Goal: Task Accomplishment & Management: Complete application form

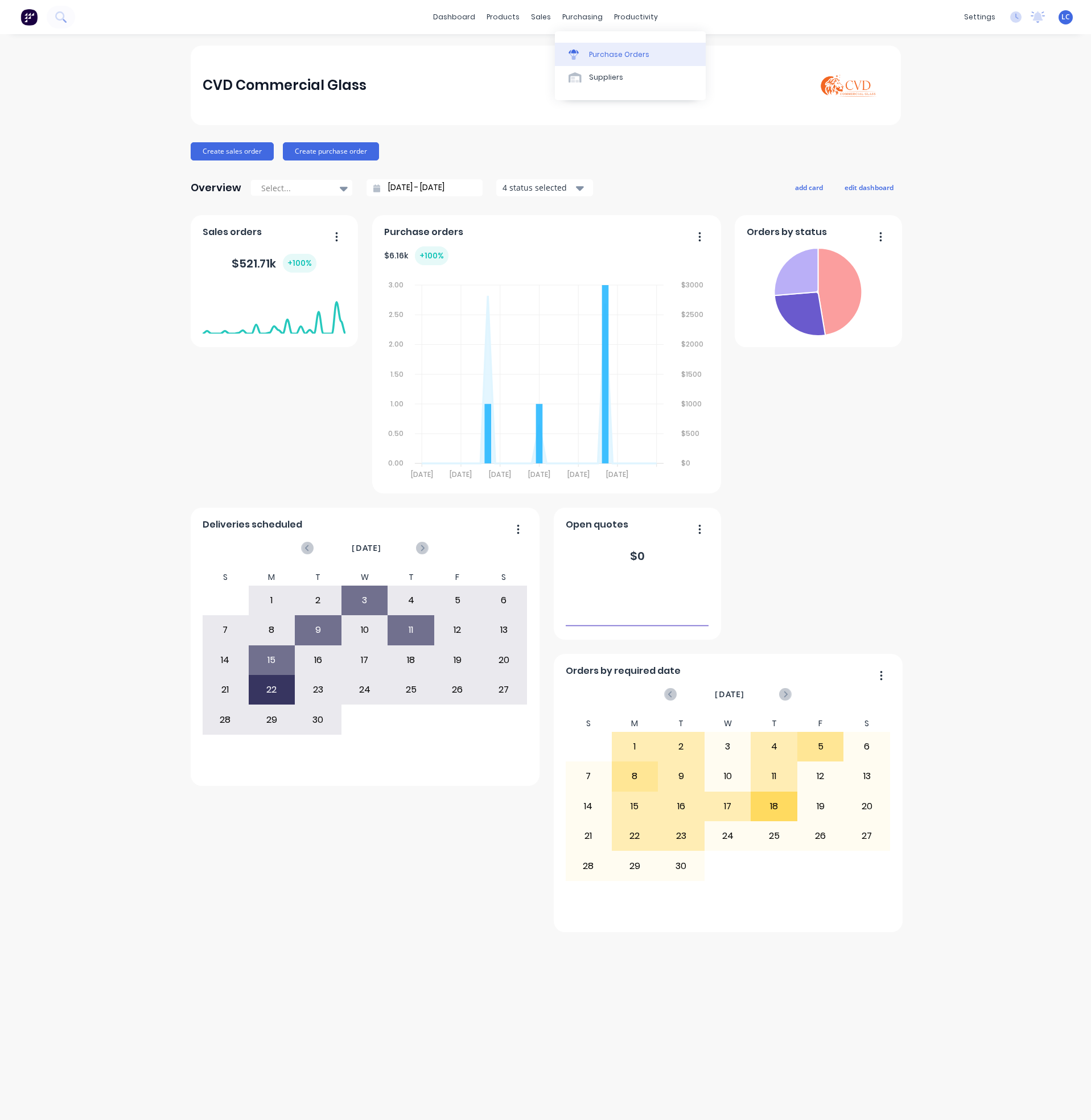
click at [625, 47] on link "Purchase Orders" at bounding box center [630, 54] width 151 height 23
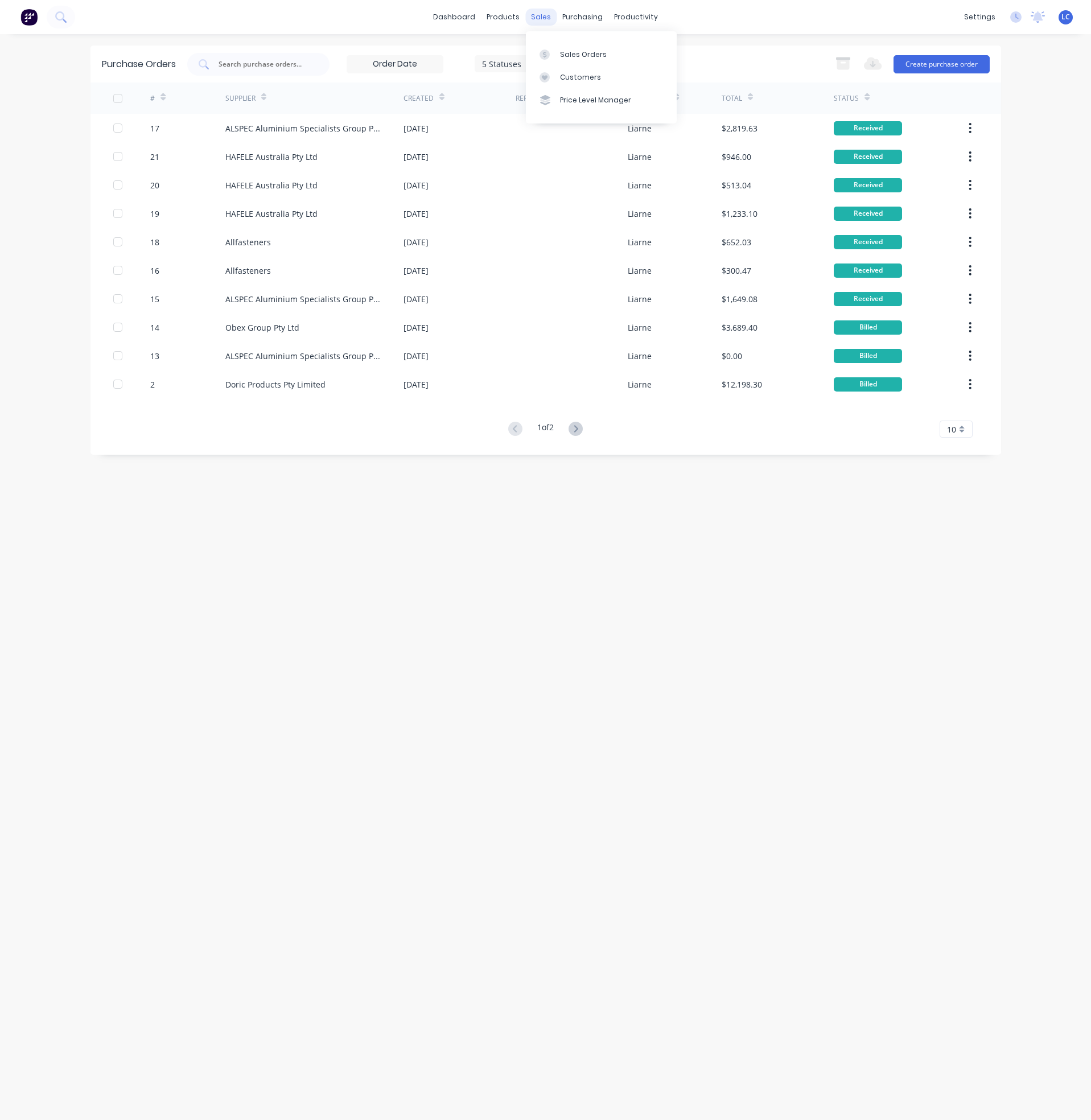
click at [536, 14] on div "sales" at bounding box center [541, 17] width 32 height 17
click at [545, 11] on div "sales" at bounding box center [541, 17] width 32 height 17
click at [577, 44] on link "Sales Orders" at bounding box center [601, 54] width 151 height 23
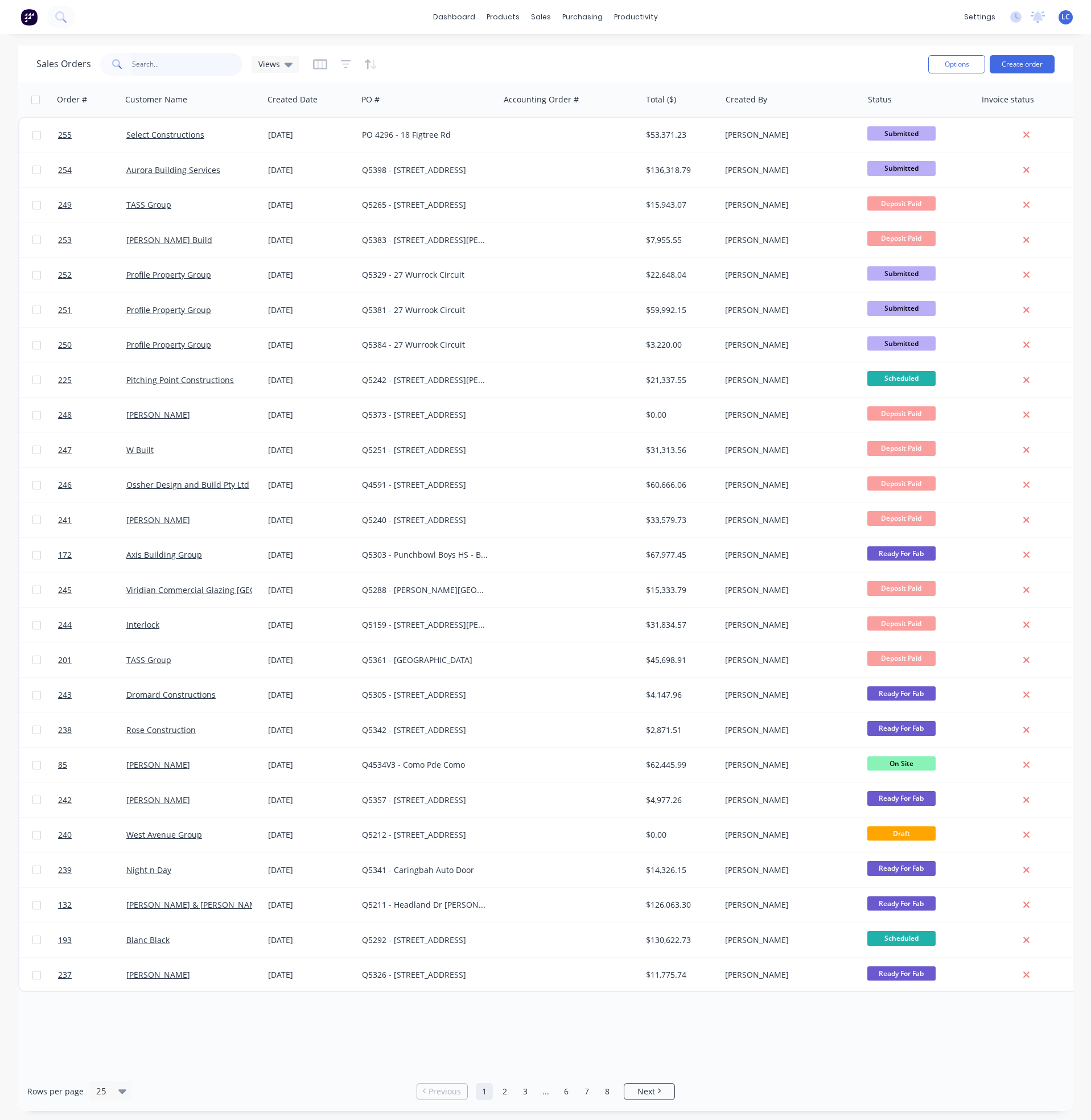
click at [185, 64] on input "text" at bounding box center [188, 65] width 111 height 23
type input "J Build"
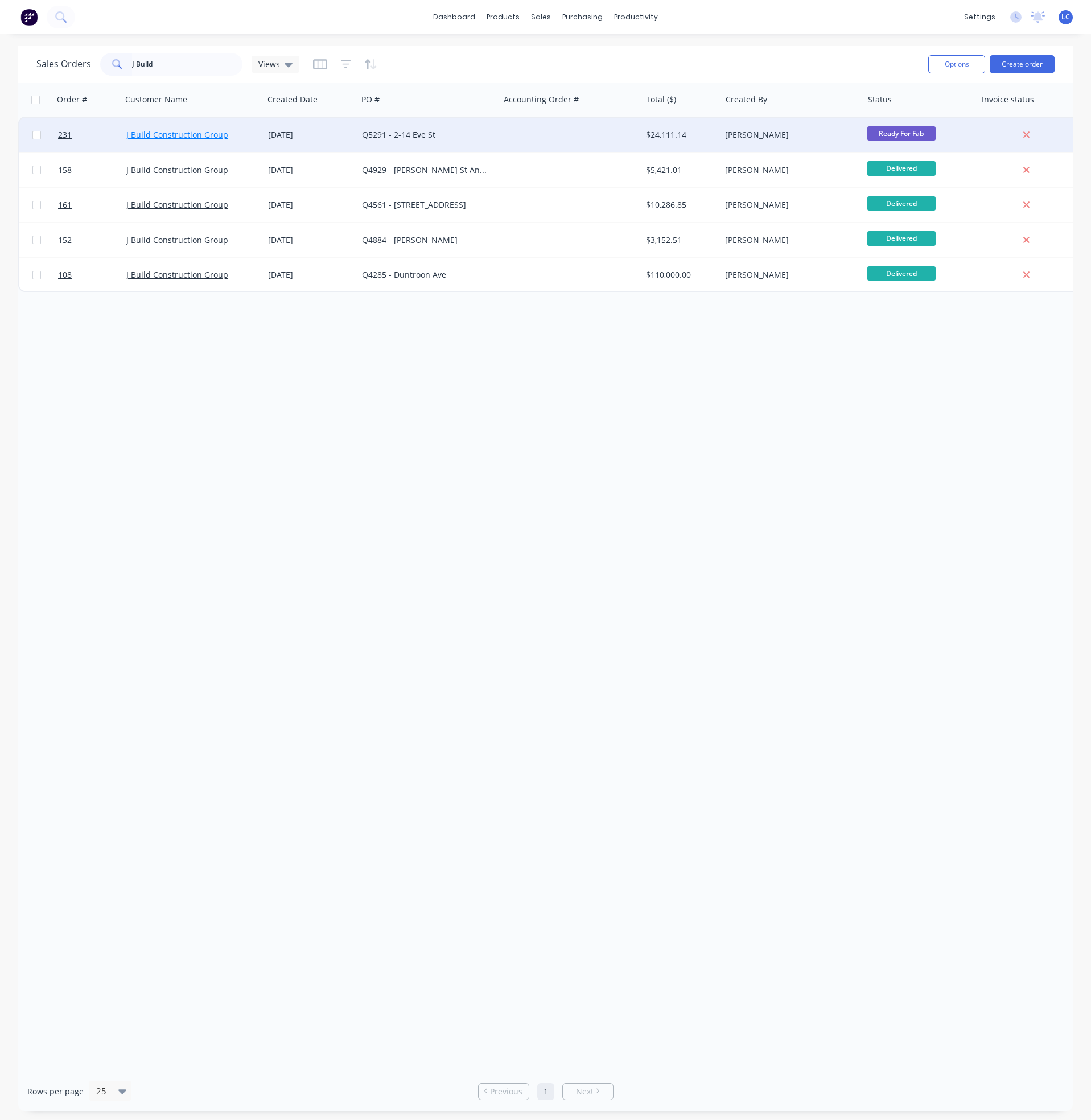
click at [169, 134] on link "J Build Construction Group" at bounding box center [177, 134] width 102 height 11
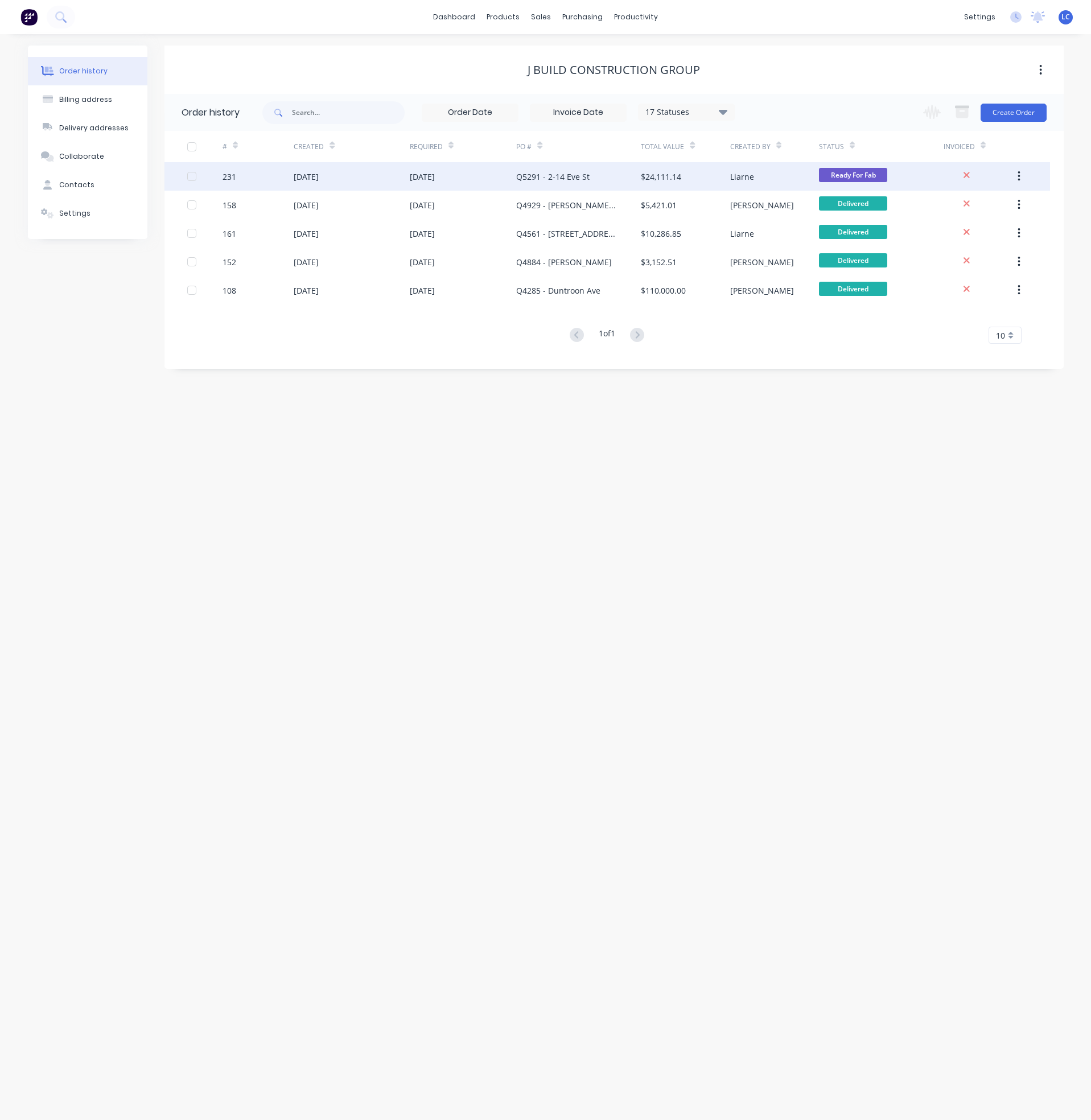
click at [305, 176] on div "[DATE]" at bounding box center [305, 177] width 25 height 12
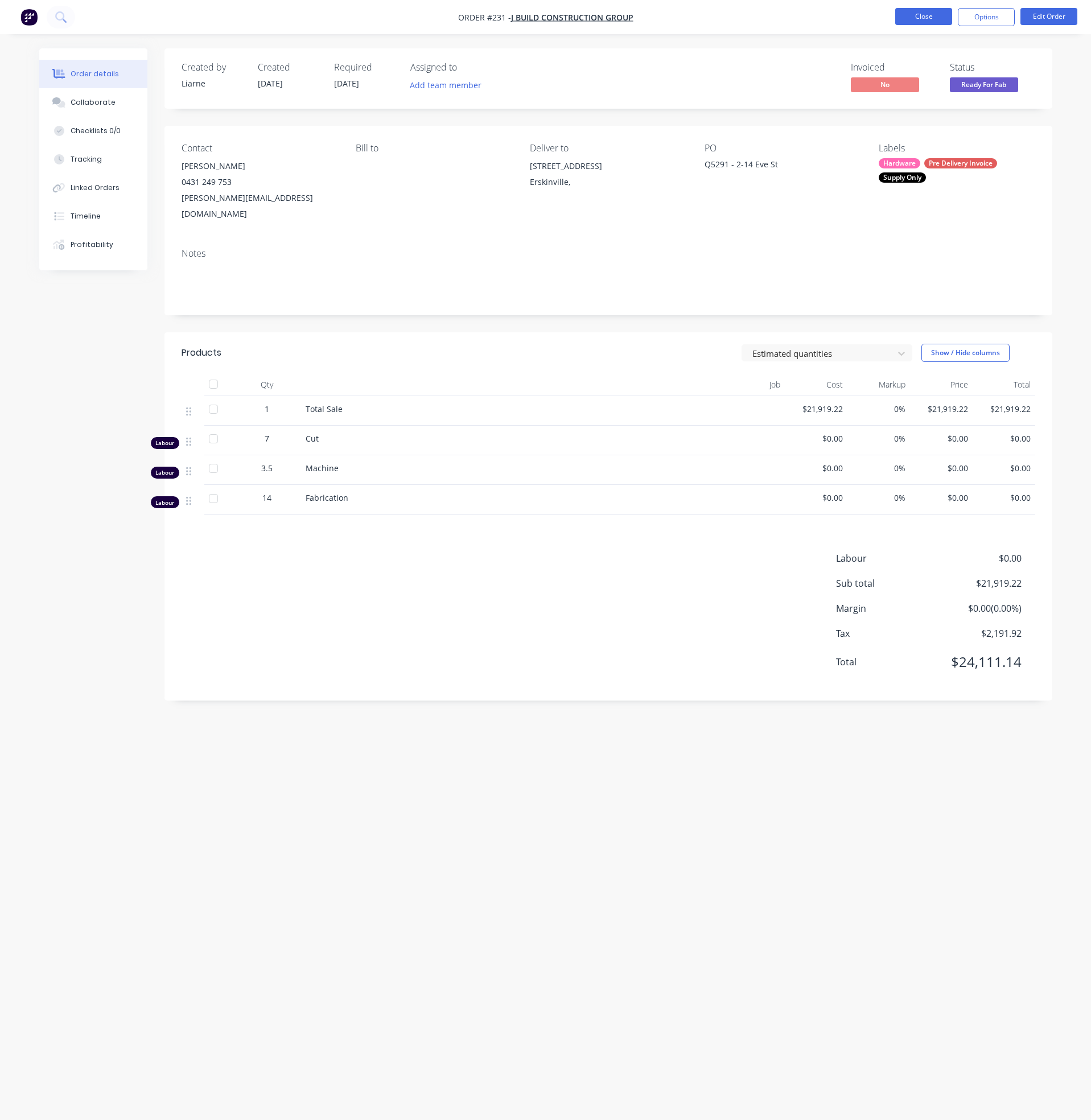
click at [926, 14] on button "Close" at bounding box center [924, 17] width 57 height 17
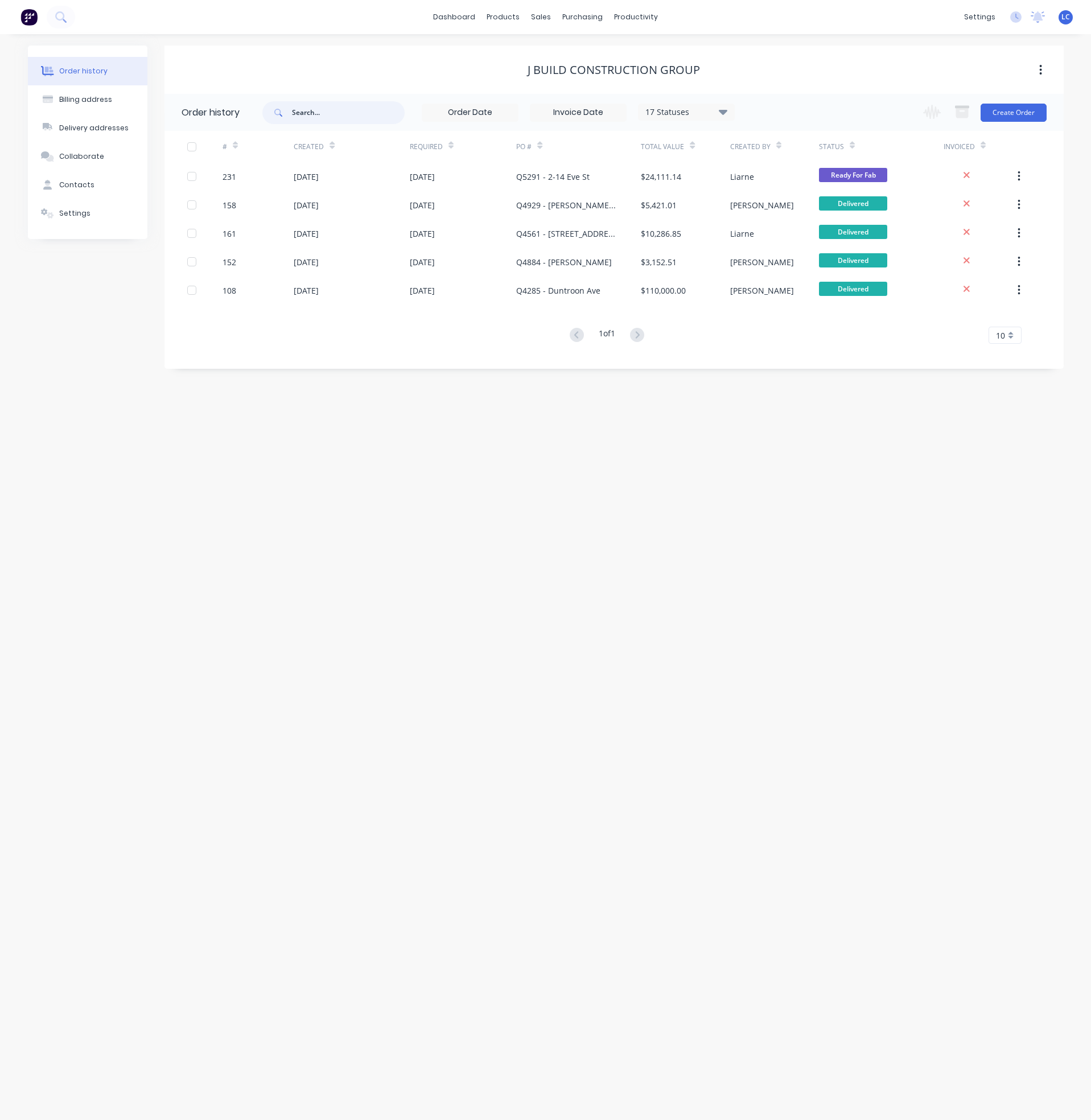
click at [313, 113] on input "text" at bounding box center [348, 113] width 113 height 23
click at [559, 44] on link "Sales Orders" at bounding box center [601, 54] width 151 height 23
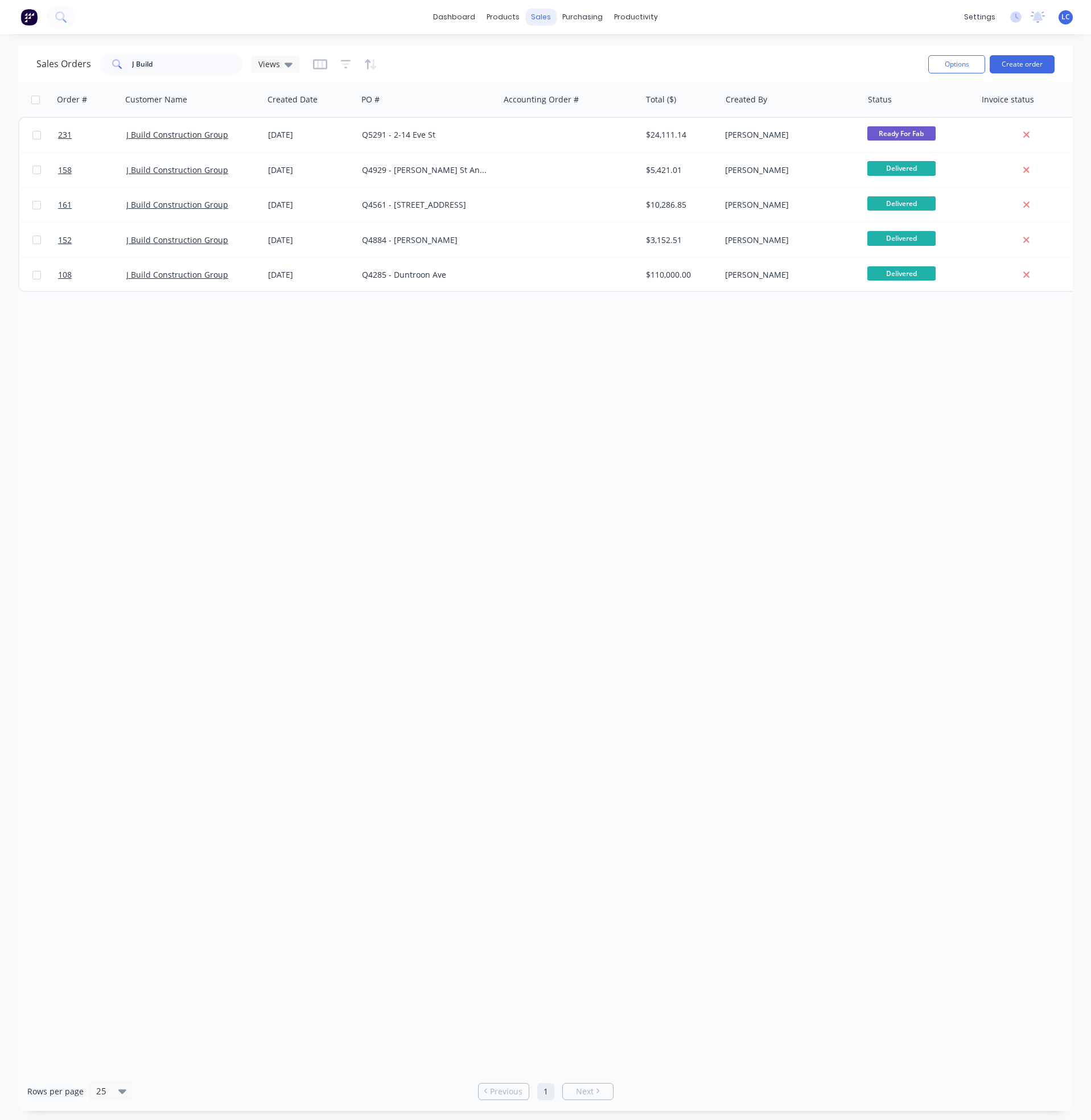
click at [536, 11] on div "sales" at bounding box center [541, 17] width 32 height 17
drag, startPoint x: 200, startPoint y: 62, endPoint x: 68, endPoint y: 62, distance: 132.0
click at [72, 62] on div "Sales Orders J Build Views" at bounding box center [168, 65] width 263 height 23
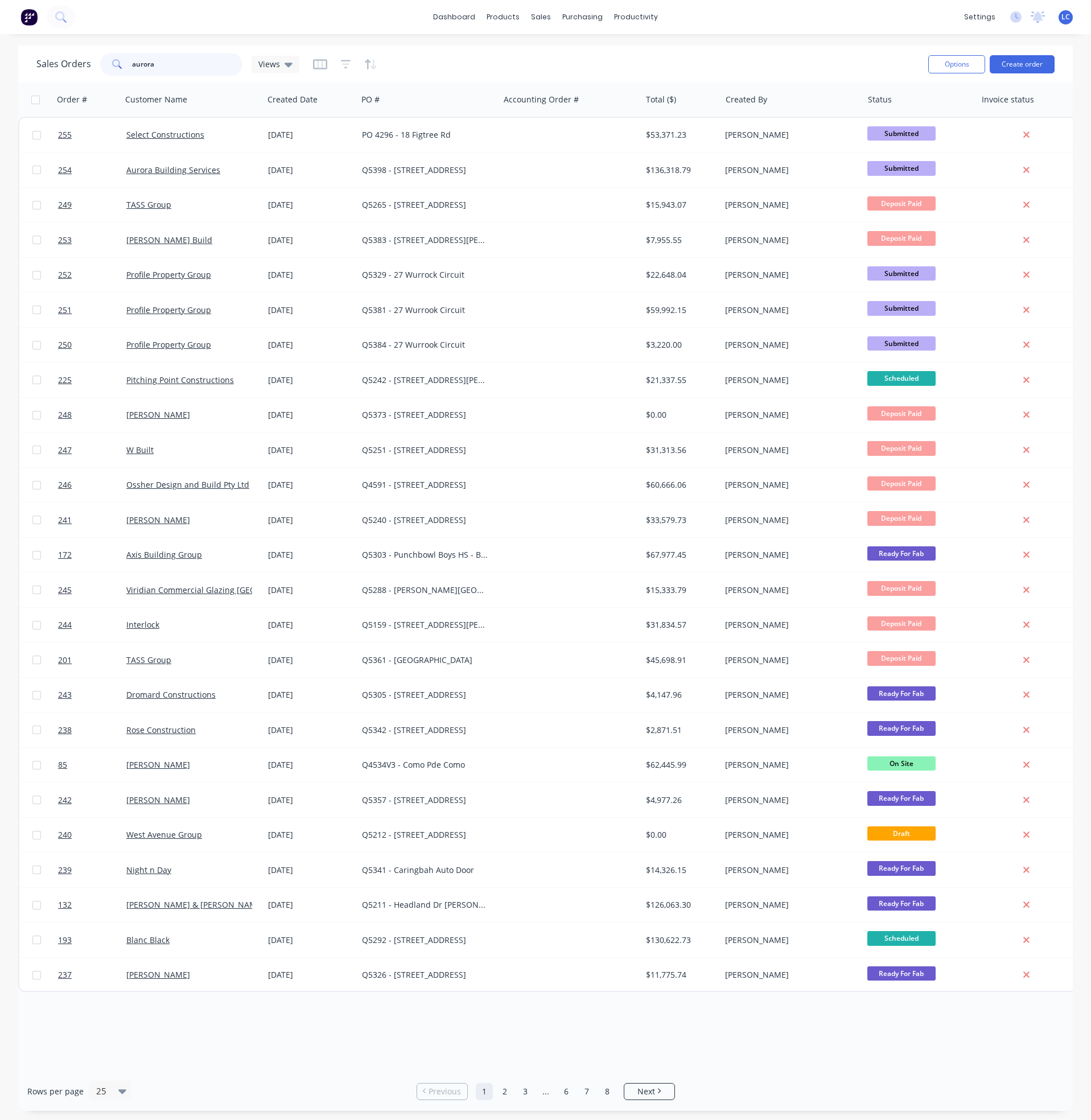
type input "aurora"
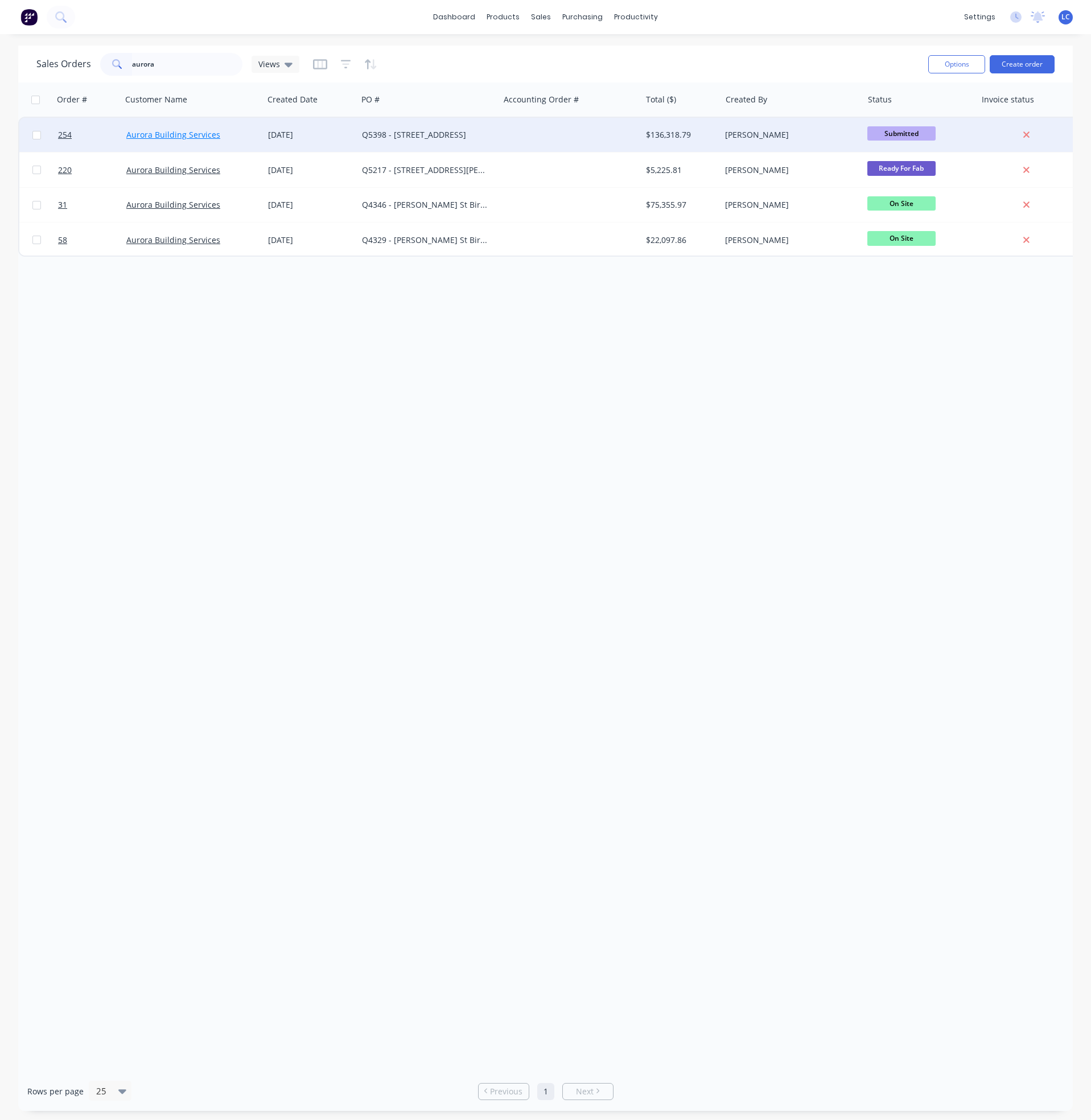
click at [207, 134] on link "Aurora Building Services" at bounding box center [173, 134] width 94 height 11
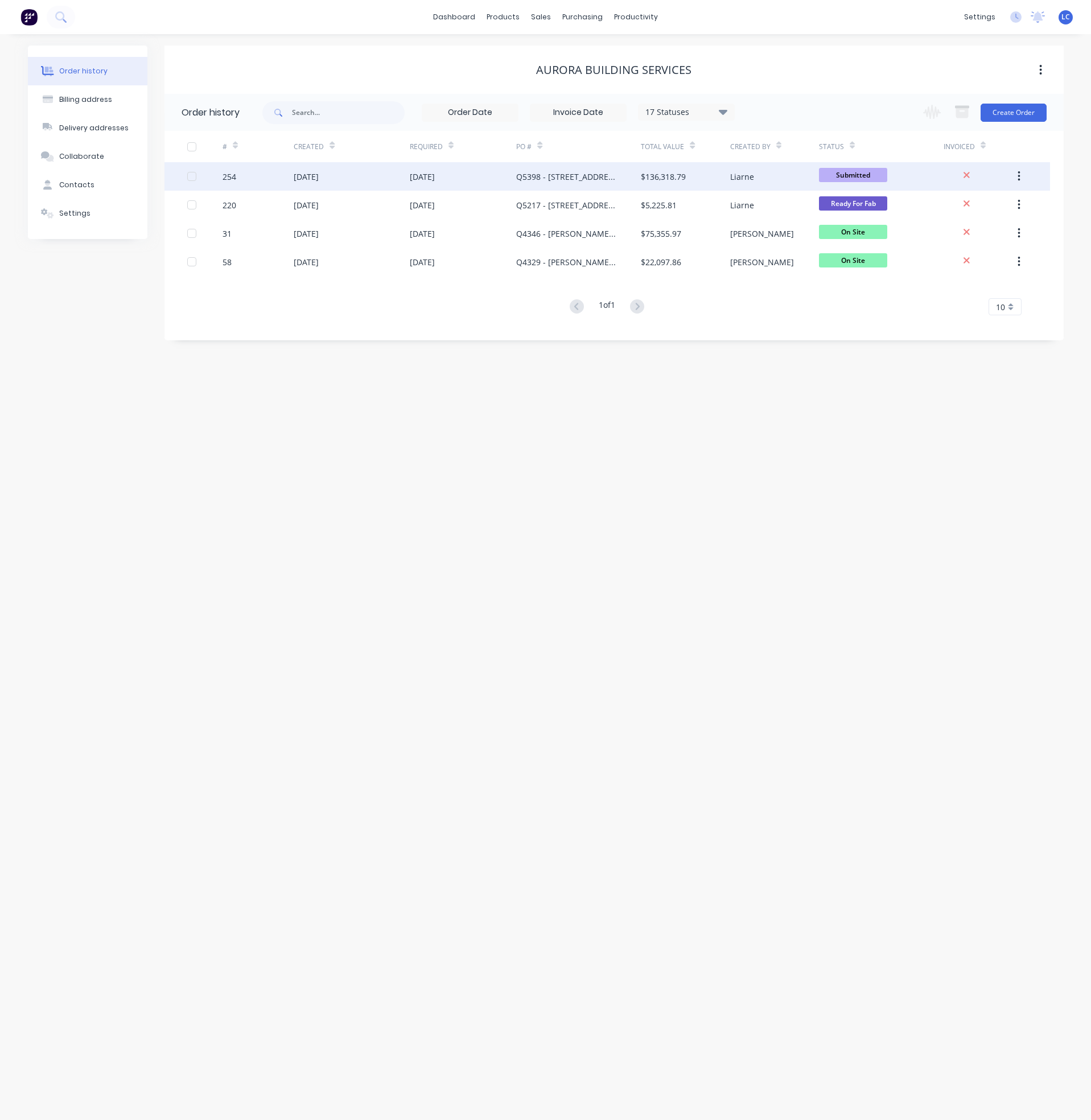
click at [553, 175] on div "Q5398 - [STREET_ADDRESS]" at bounding box center [567, 177] width 102 height 12
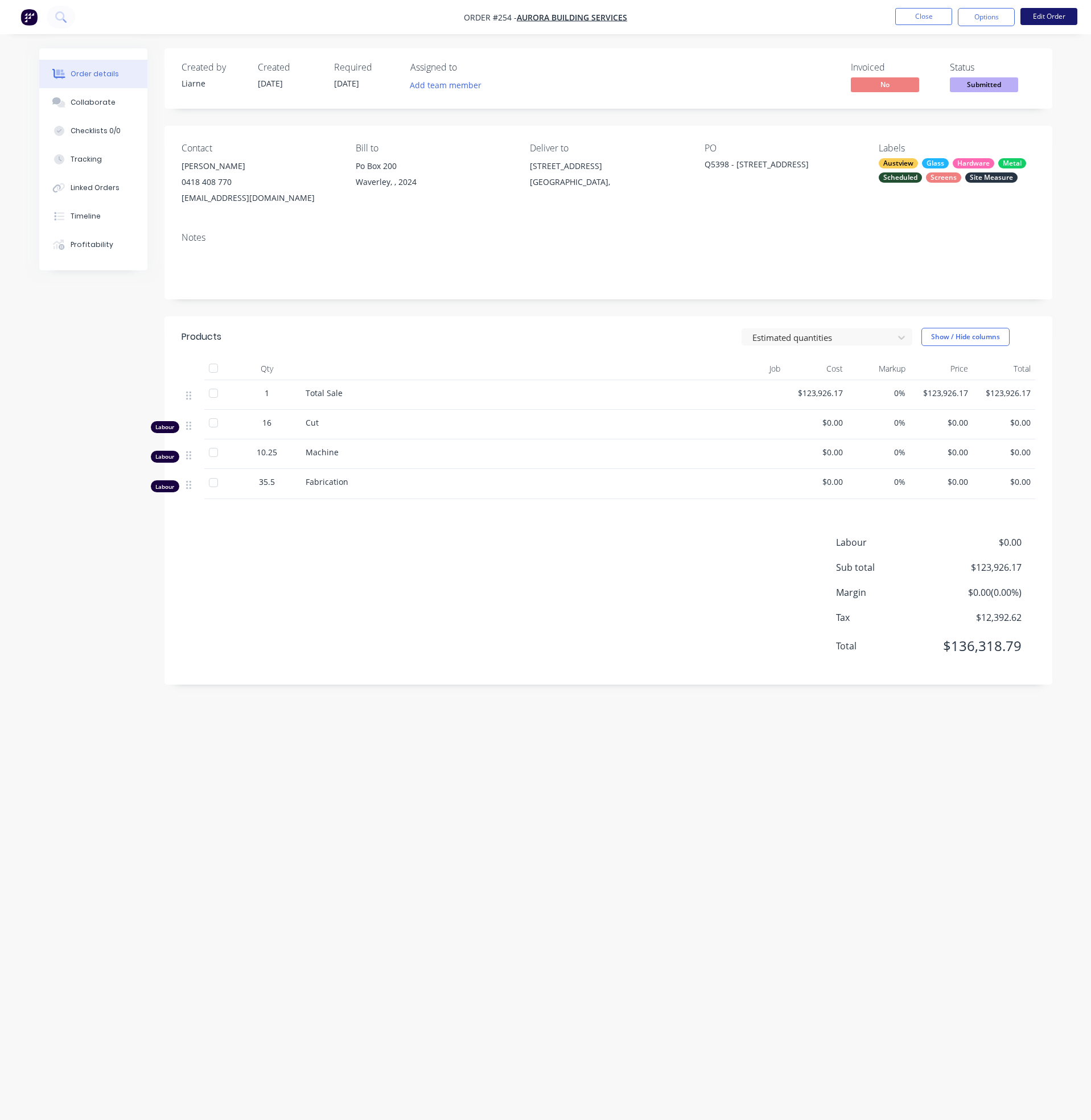
click at [1037, 11] on button "Edit Order" at bounding box center [1049, 17] width 57 height 17
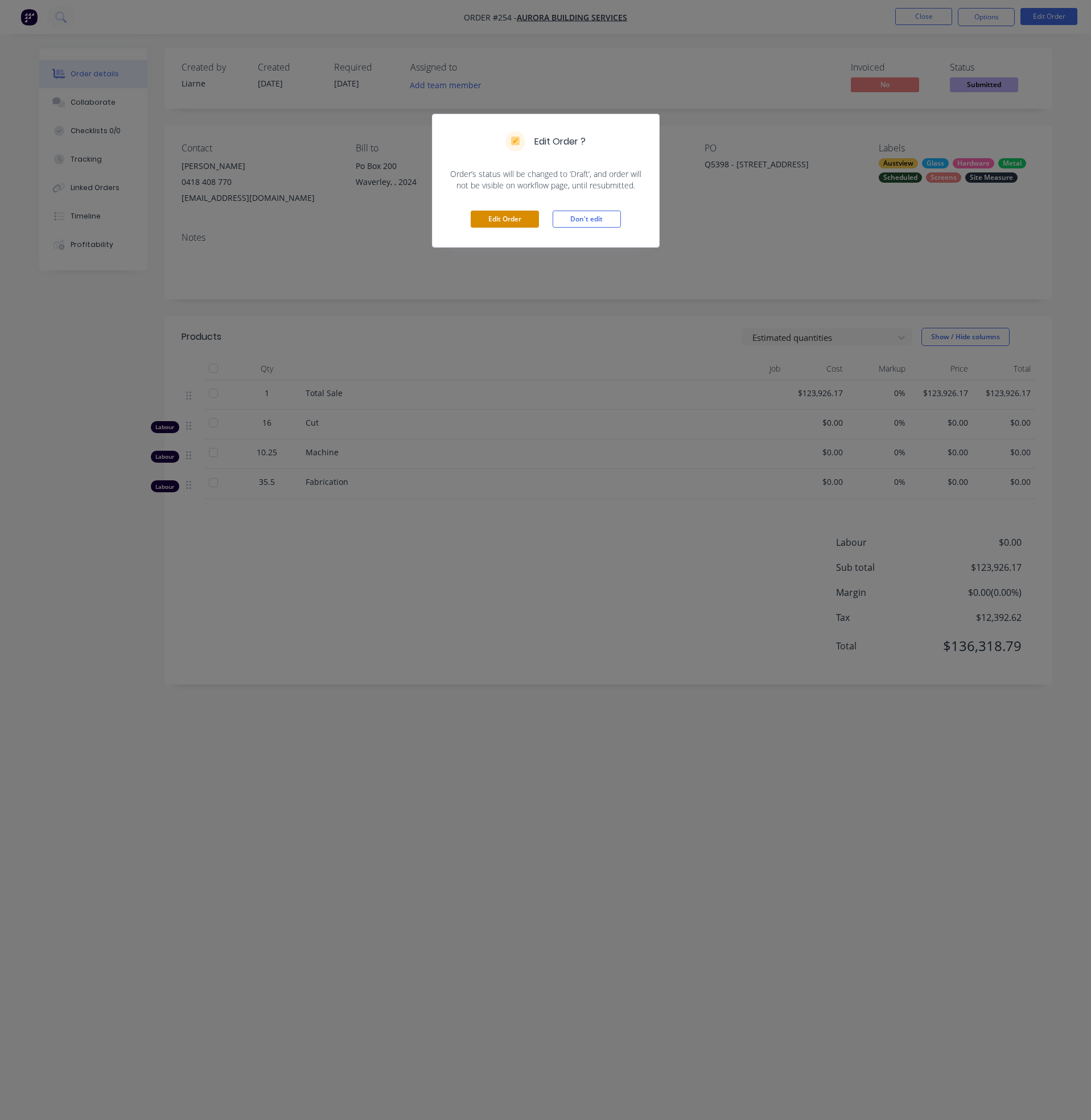
click at [506, 211] on button "Edit Order" at bounding box center [504, 219] width 68 height 17
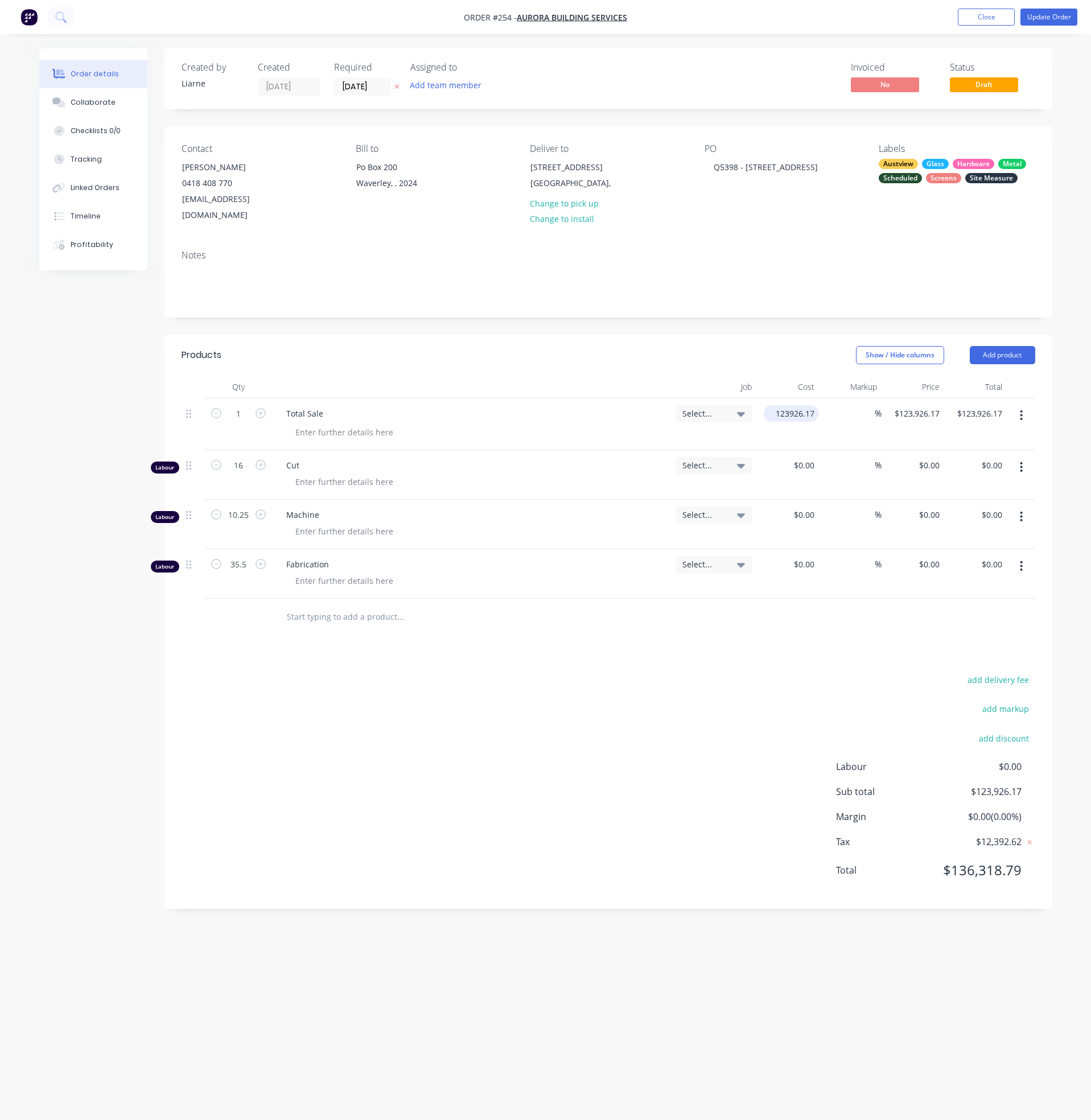
click at [780, 405] on input "123926.17" at bounding box center [794, 413] width 51 height 17
type input "$125,089.85"
click at [1046, 20] on button "Update Order" at bounding box center [1049, 17] width 57 height 17
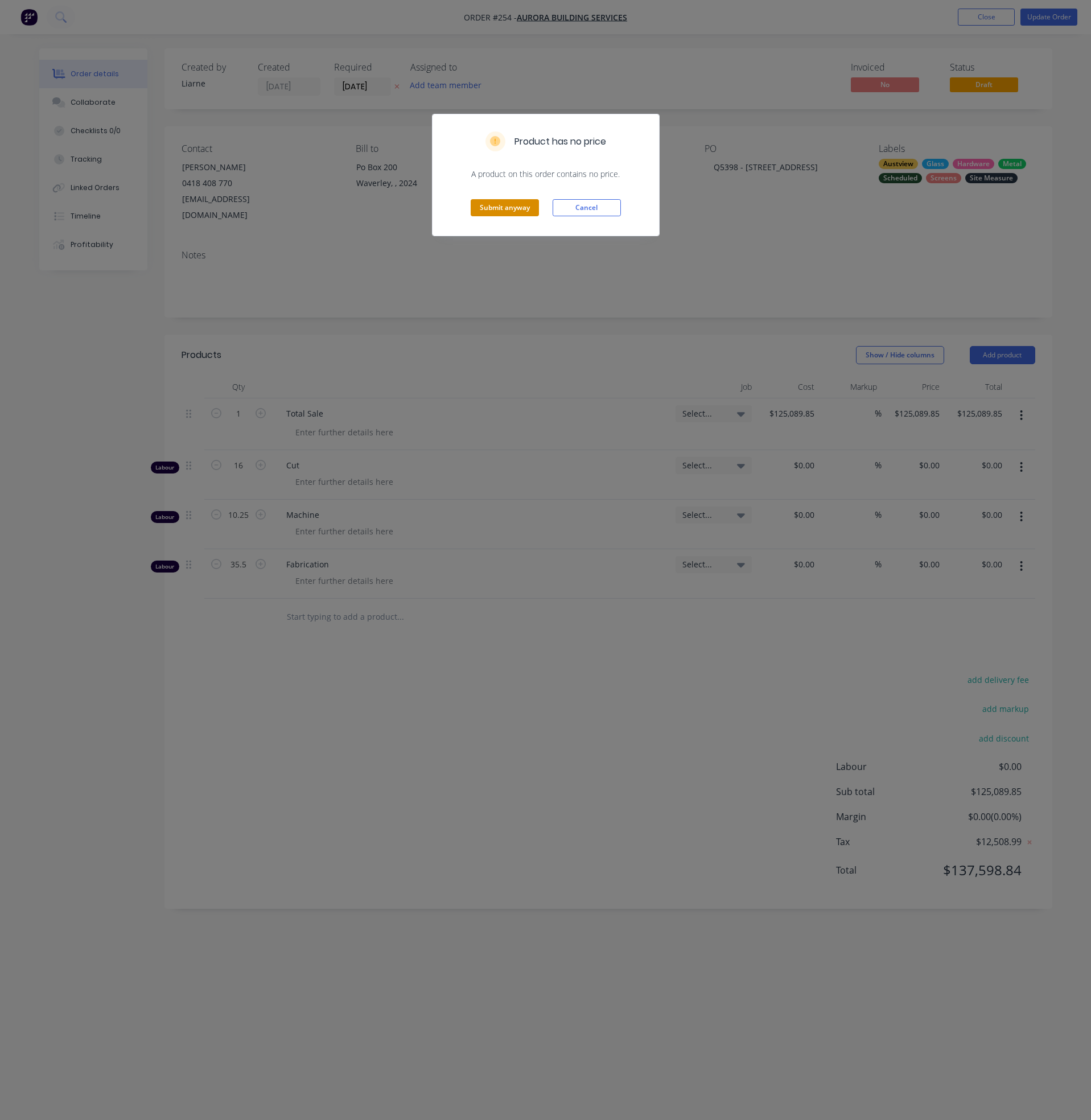
click at [524, 209] on button "Submit anyway" at bounding box center [504, 208] width 68 height 17
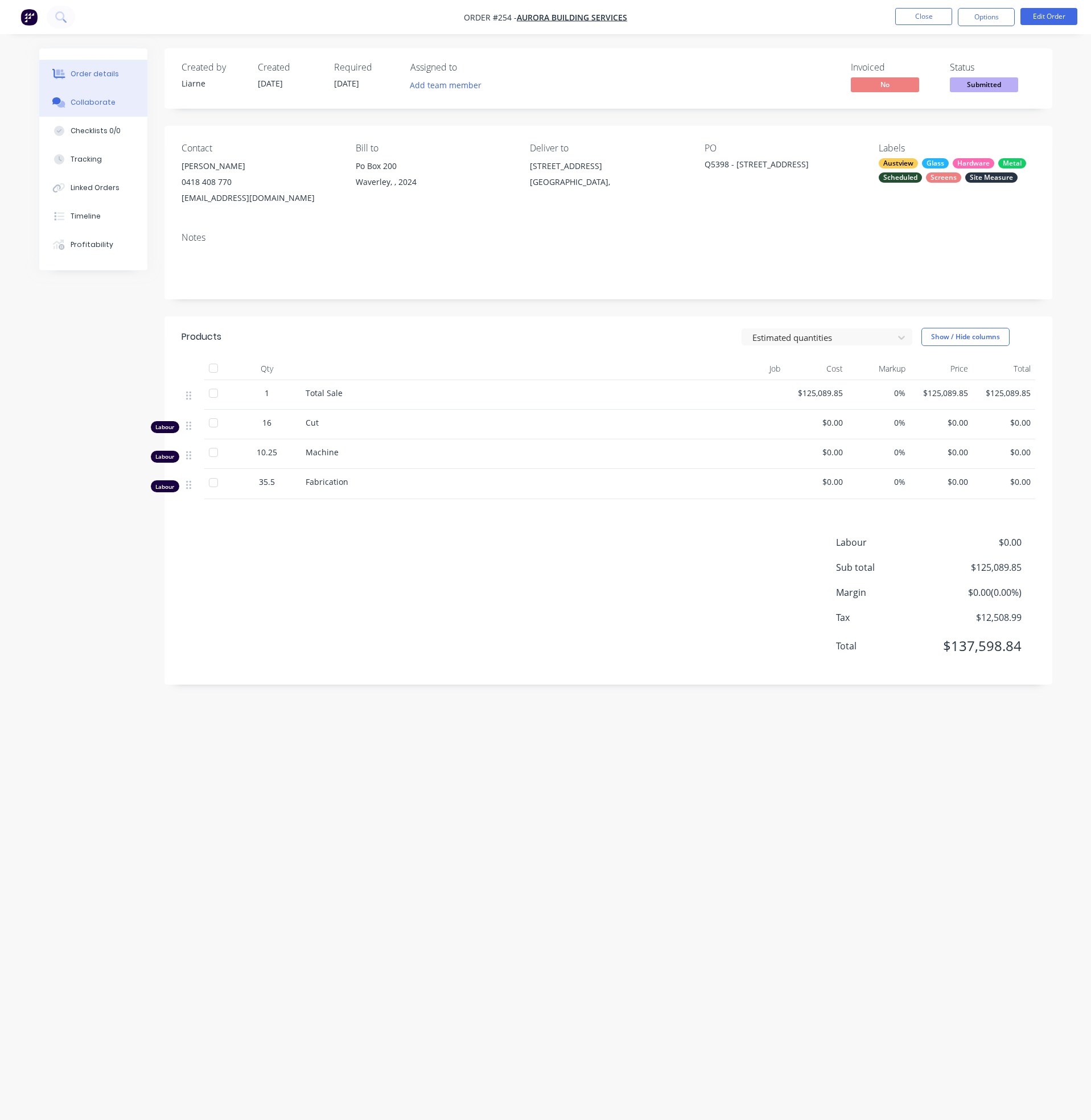
click at [65, 95] on button "Collaborate" at bounding box center [93, 103] width 108 height 29
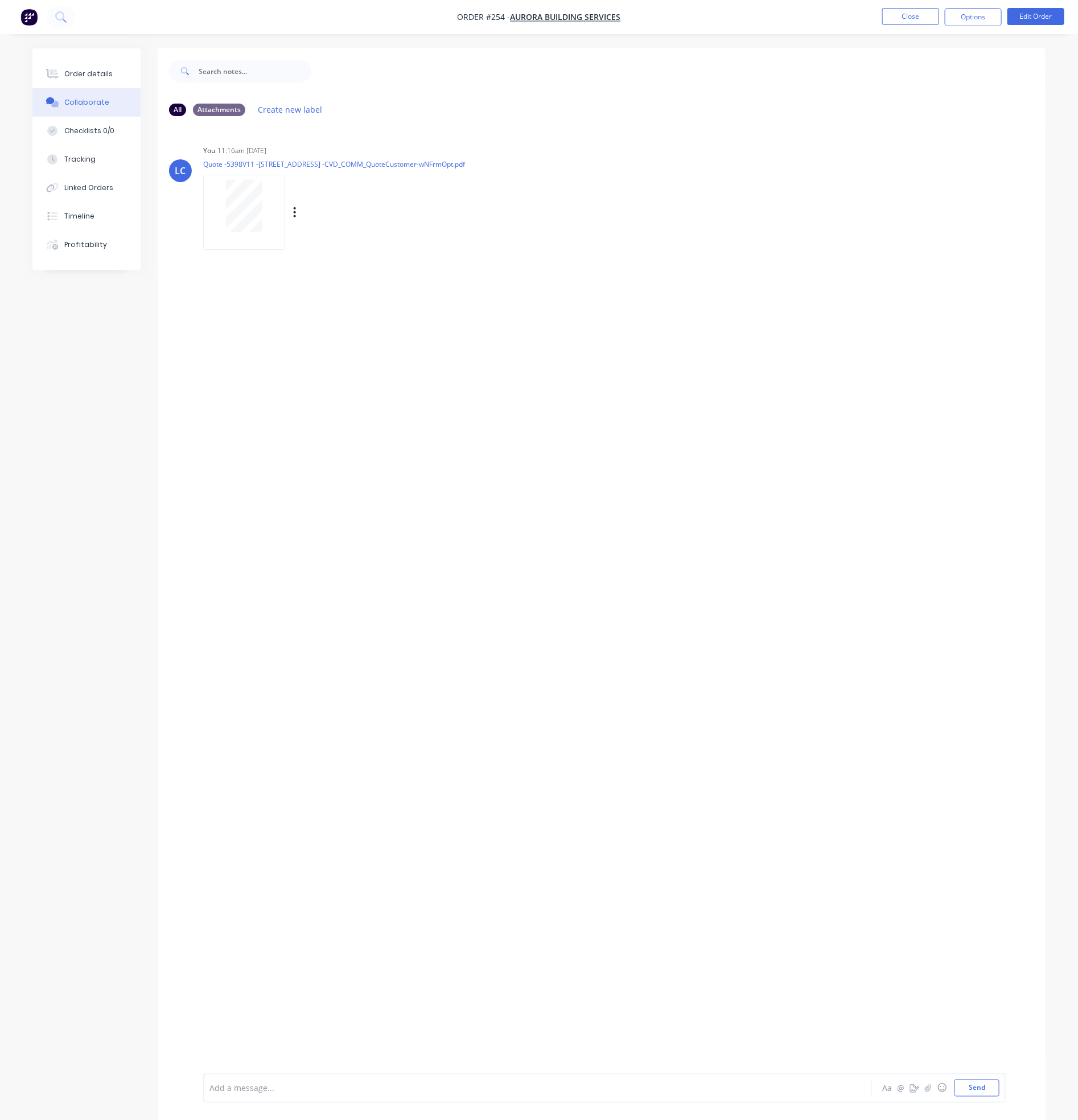
click at [299, 214] on div "Labels Download Delete" at bounding box center [353, 212] width 128 height 17
click at [293, 216] on icon "button" at bounding box center [295, 212] width 4 height 13
click at [322, 261] on button "Delete" at bounding box center [370, 269] width 128 height 26
click at [975, 1085] on button "Send" at bounding box center [977, 1088] width 45 height 17
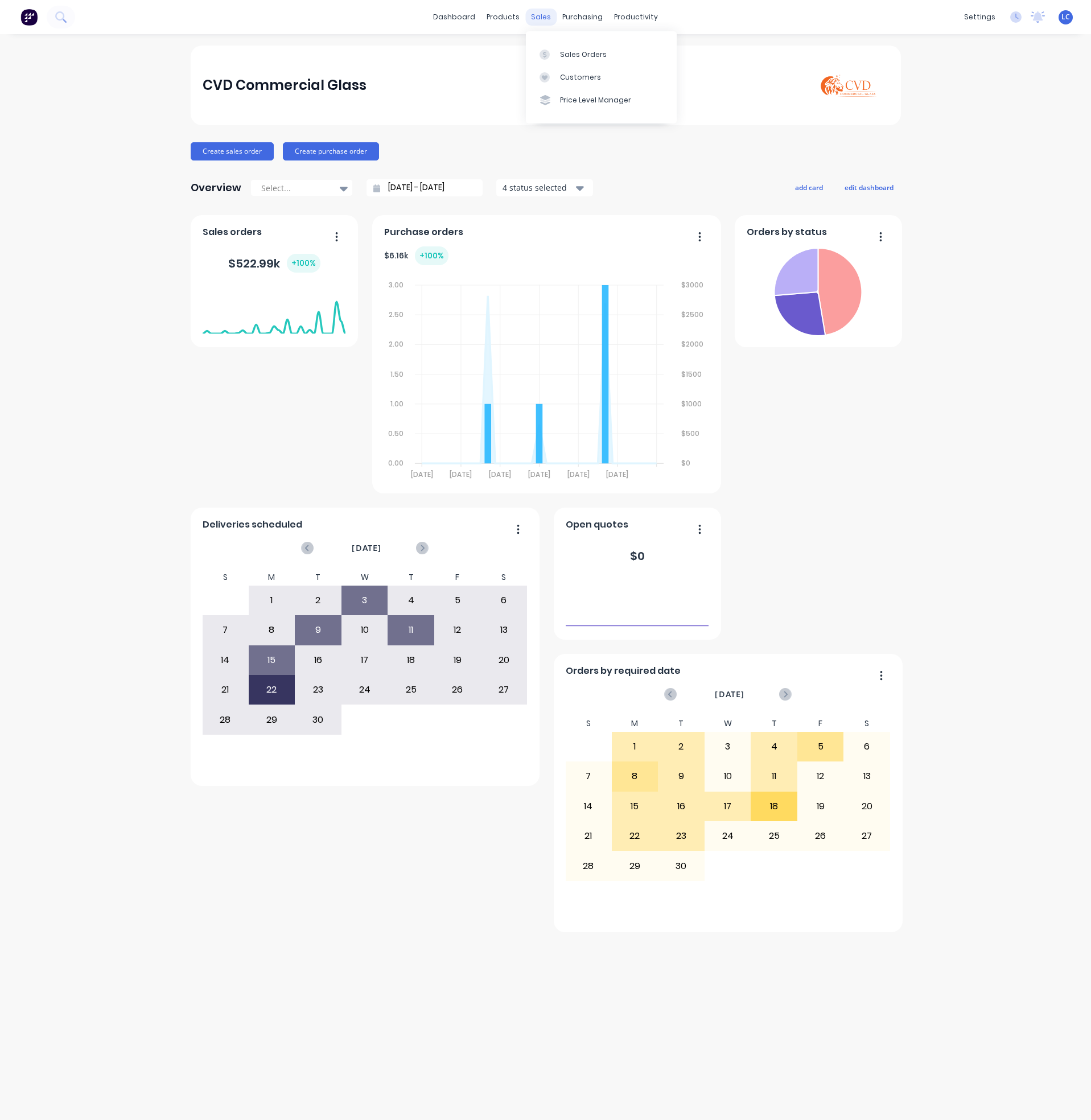
click at [546, 18] on div "sales" at bounding box center [541, 17] width 32 height 17
click at [554, 55] on div at bounding box center [548, 55] width 17 height 11
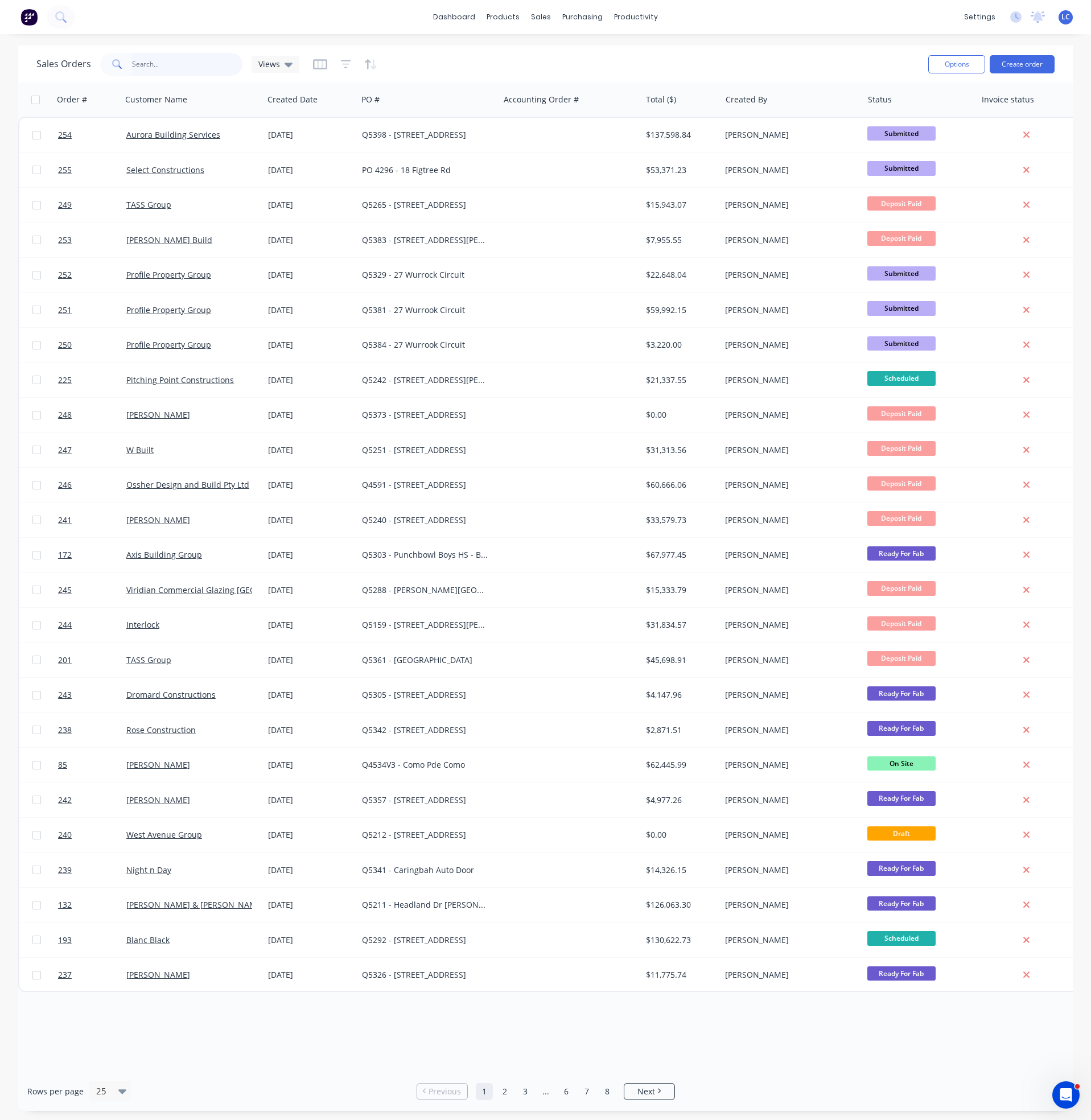
click at [171, 64] on input "text" at bounding box center [188, 65] width 111 height 23
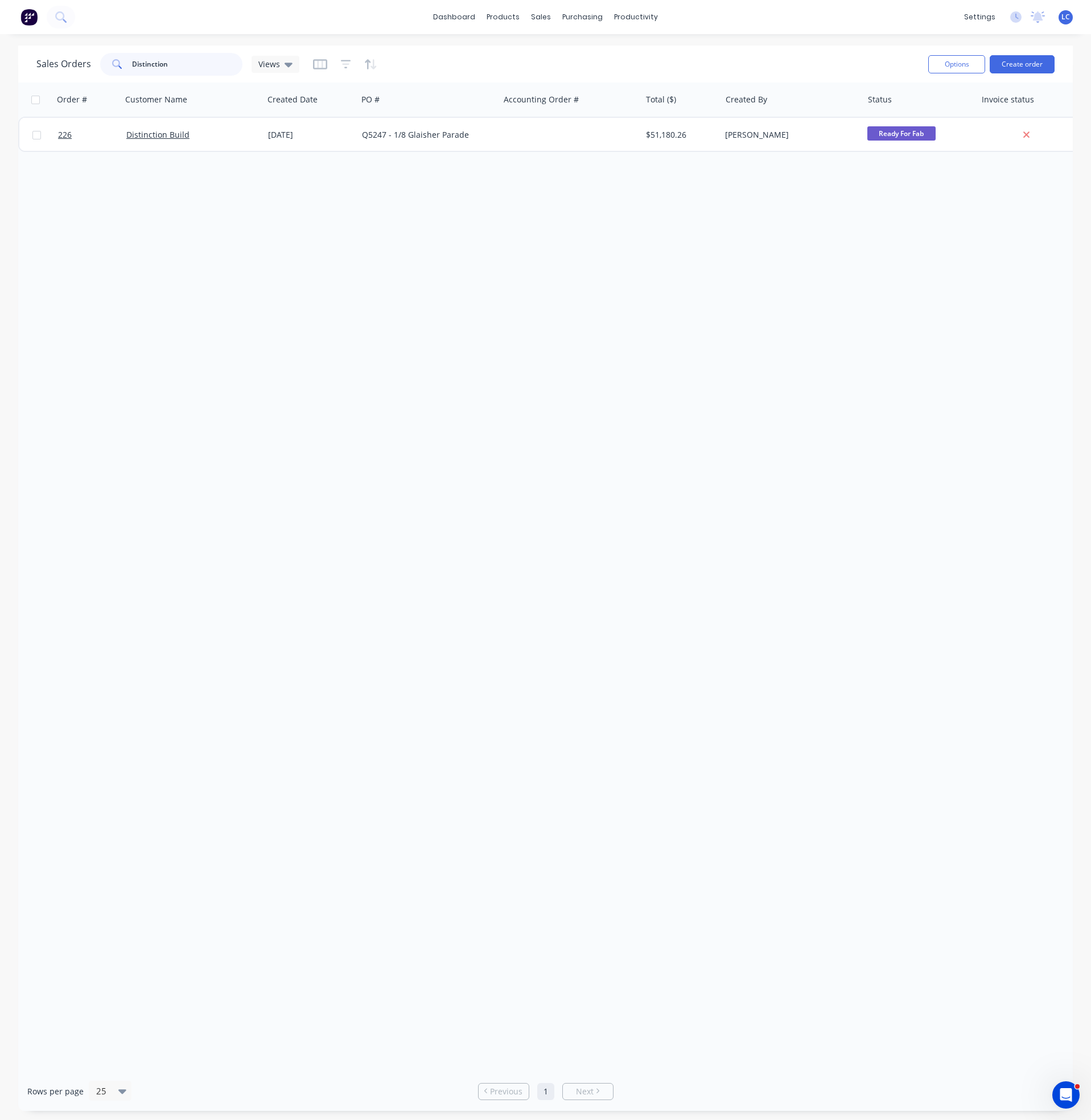
type input "Distinction"
click at [376, 265] on div "Order # Customer Name Created Date PO # Accounting Order # Total ($) Created By…" at bounding box center [546, 577] width 1055 height 989
click at [379, 425] on div "Order # Customer Name Created Date PO # Accounting Order # Total ($) Created By…" at bounding box center [546, 577] width 1055 height 989
click at [657, 50] on div "Workflow" at bounding box center [657, 55] width 35 height 11
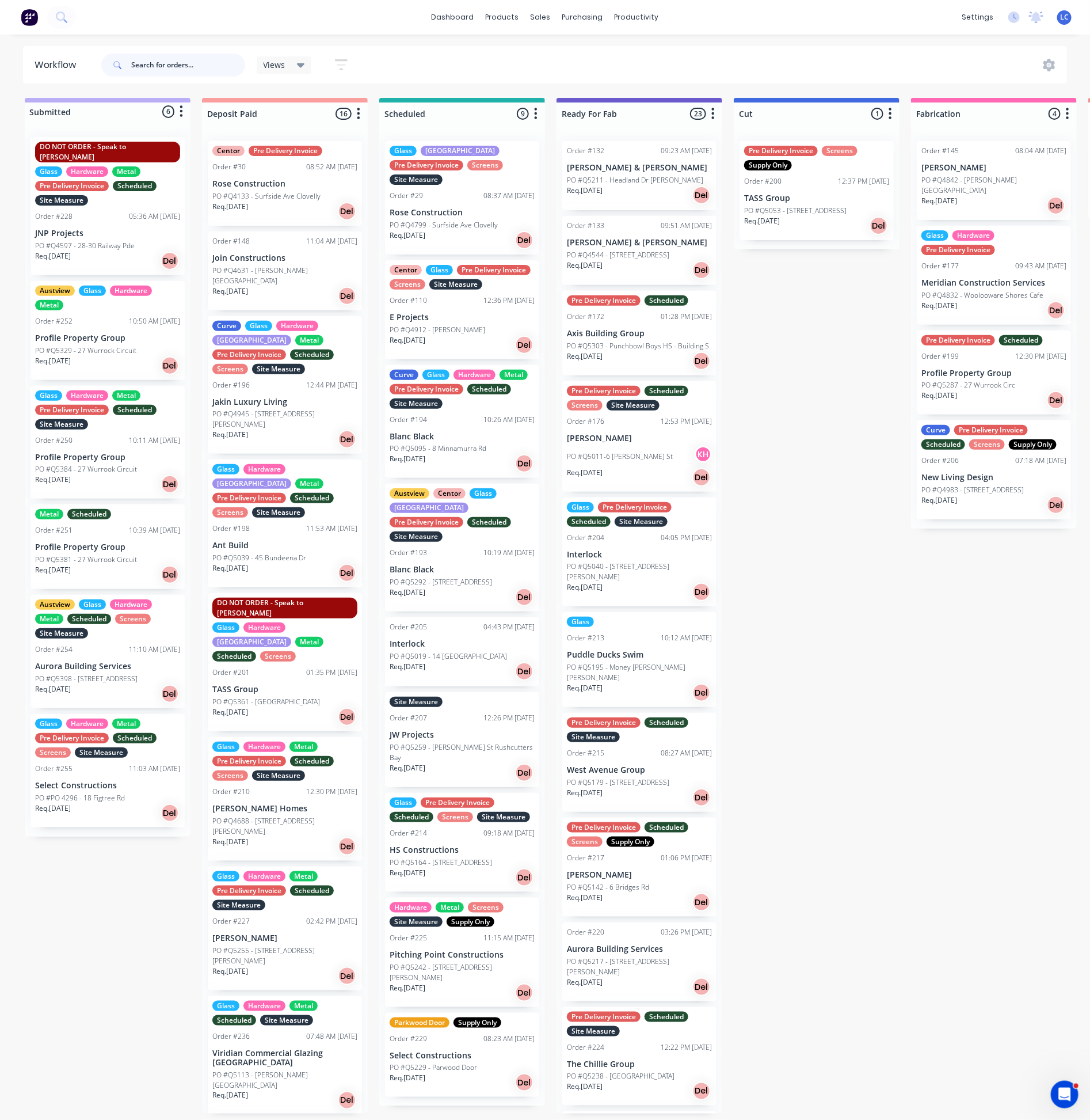
click at [176, 70] on input "text" at bounding box center [188, 65] width 114 height 23
click at [545, 11] on div "sales" at bounding box center [541, 17] width 32 height 17
click at [571, 55] on div "Sales Orders" at bounding box center [583, 55] width 47 height 11
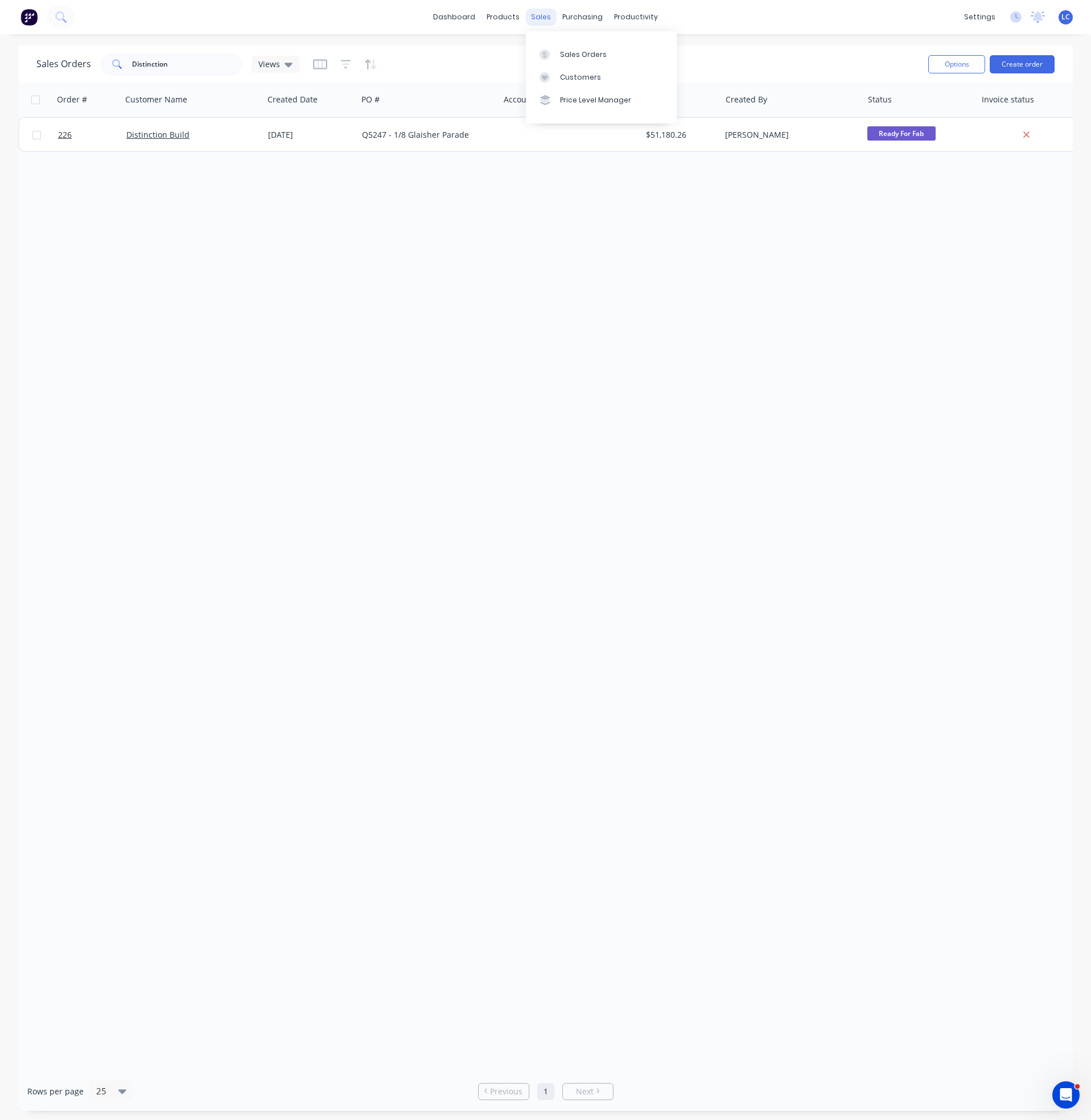
click at [542, 14] on div "sales" at bounding box center [541, 17] width 32 height 17
click at [564, 72] on div "Customers" at bounding box center [581, 77] width 41 height 11
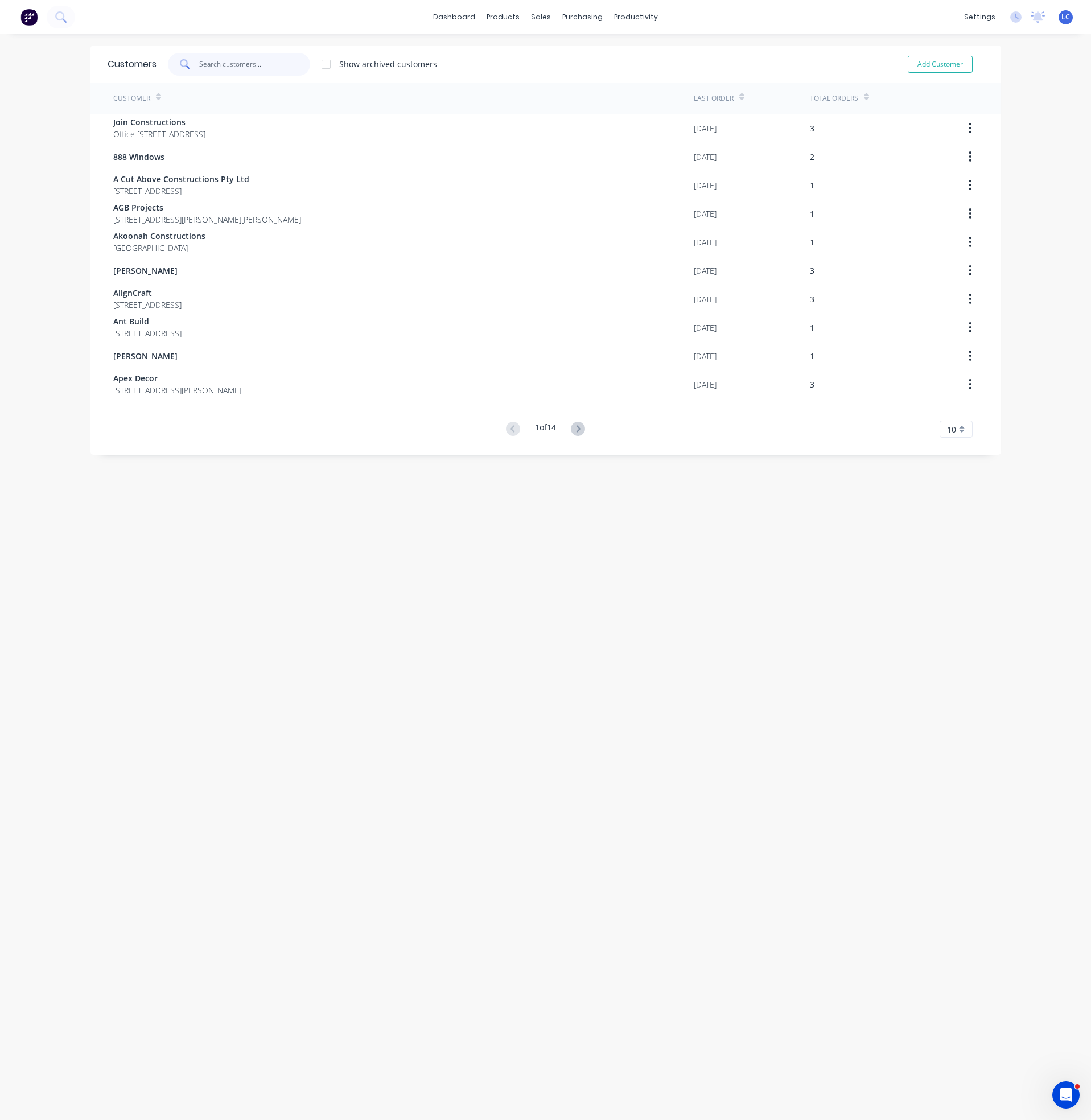
click at [212, 56] on input "text" at bounding box center [255, 65] width 111 height 23
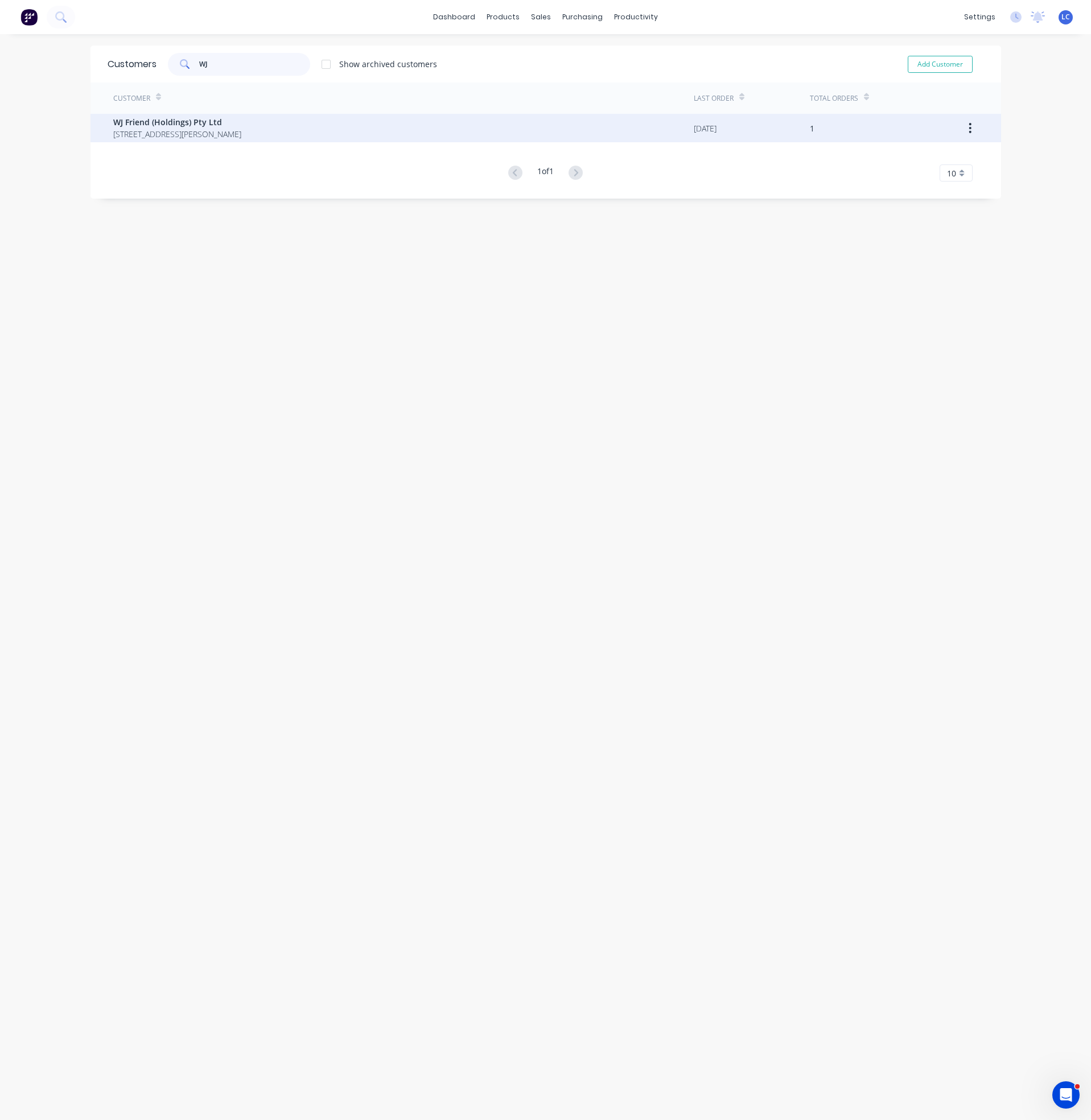
type input "WJ"
click at [140, 134] on span "[STREET_ADDRESS][PERSON_NAME]" at bounding box center [177, 134] width 128 height 12
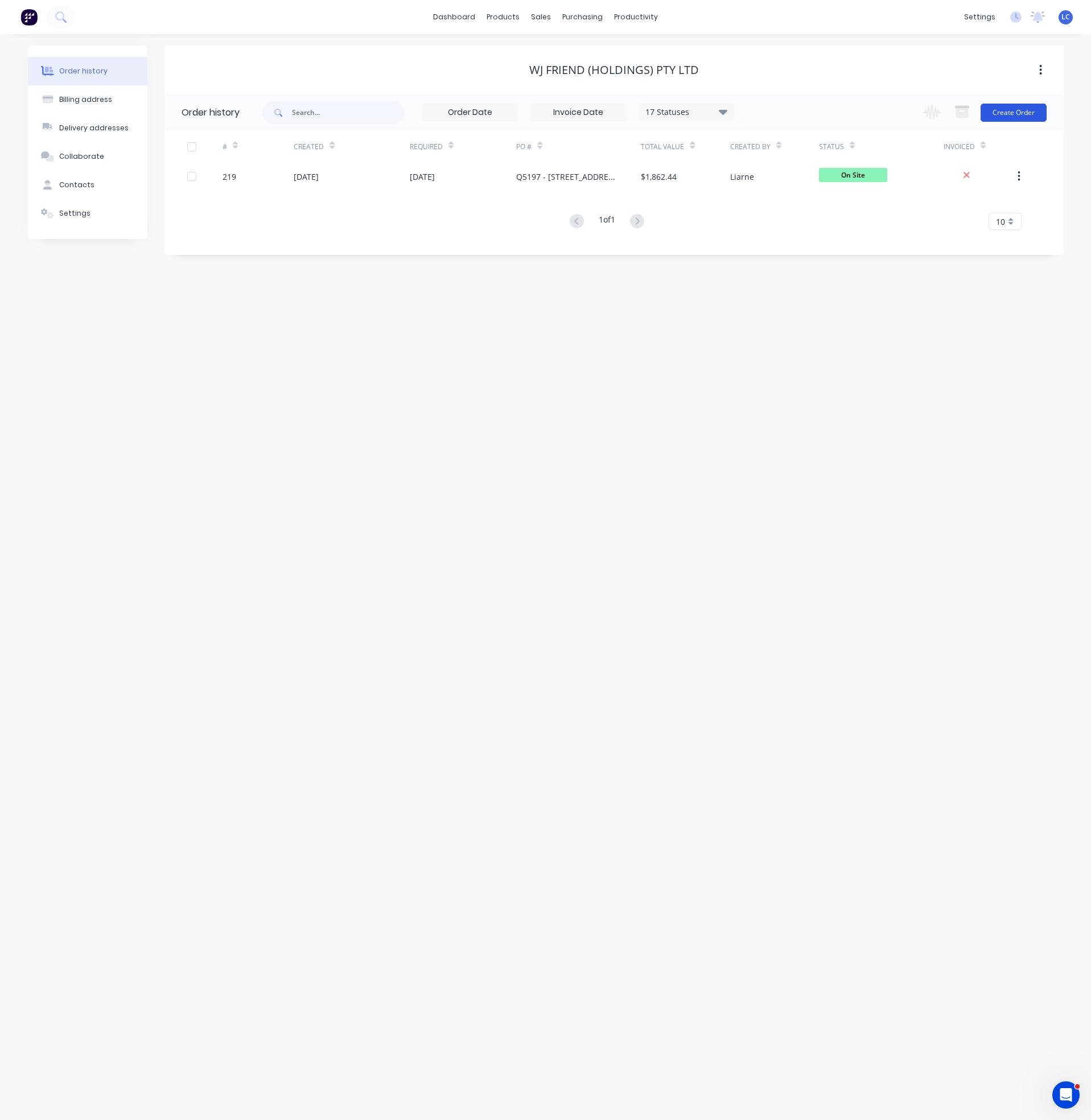
click at [1018, 111] on button "Create Order" at bounding box center [1014, 113] width 66 height 18
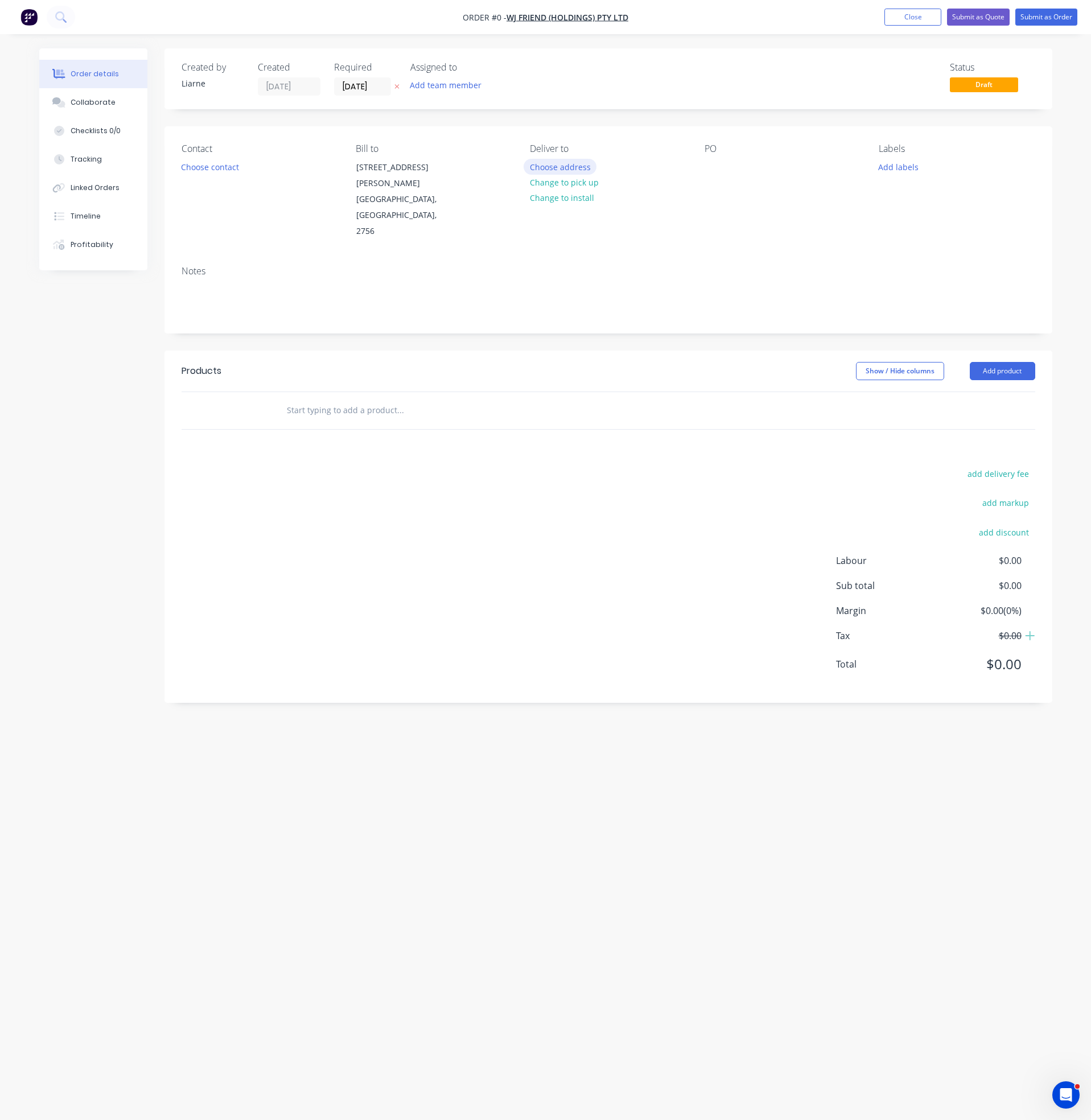
click at [558, 163] on button "Choose address" at bounding box center [560, 167] width 73 height 15
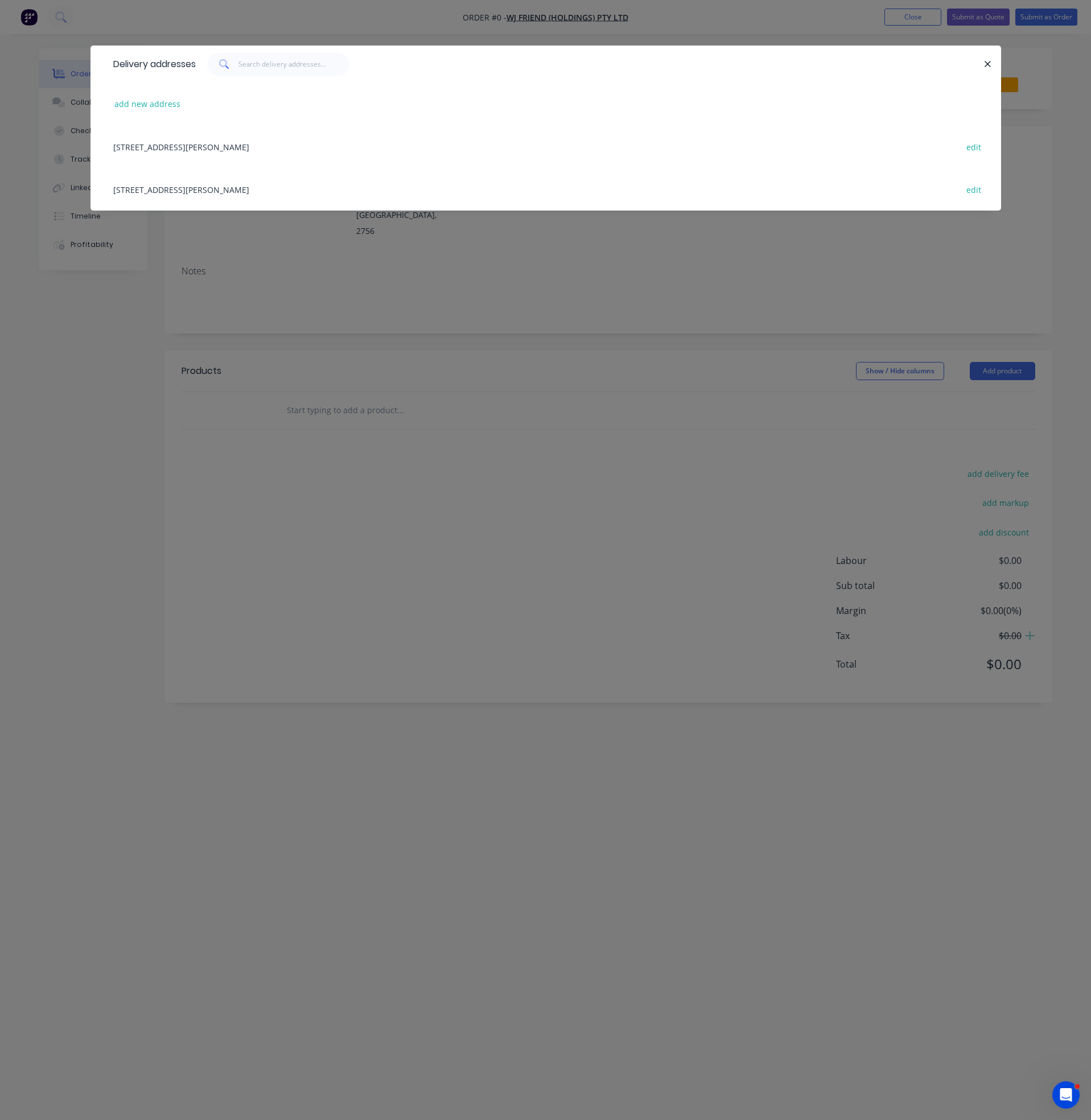
click at [173, 146] on div "[STREET_ADDRESS][PERSON_NAME] edit" at bounding box center [546, 146] width 876 height 43
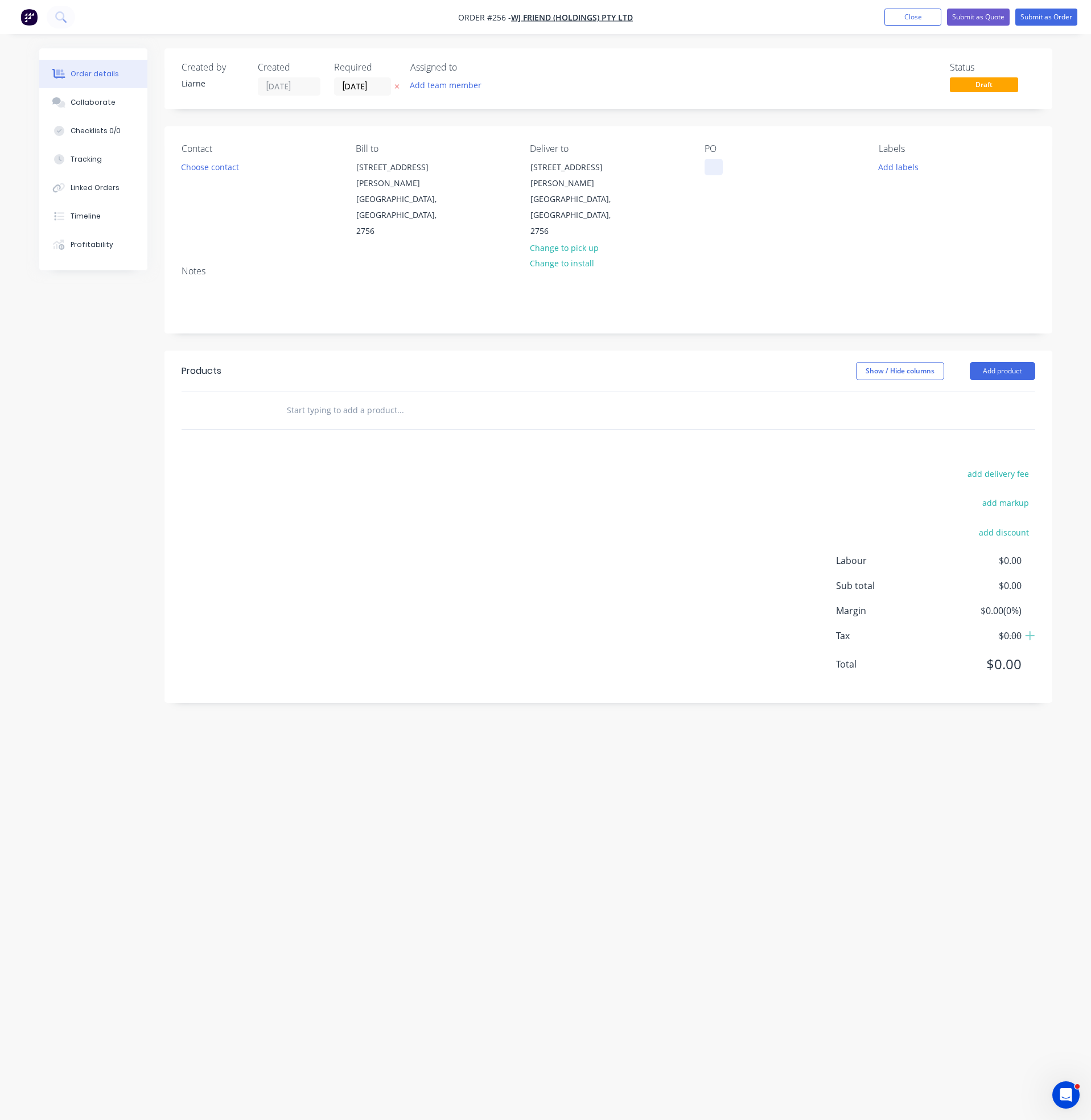
click at [711, 176] on div at bounding box center [714, 167] width 18 height 17
click at [897, 167] on button "Add labels" at bounding box center [899, 167] width 53 height 15
click at [902, 320] on div at bounding box center [900, 326] width 23 height 23
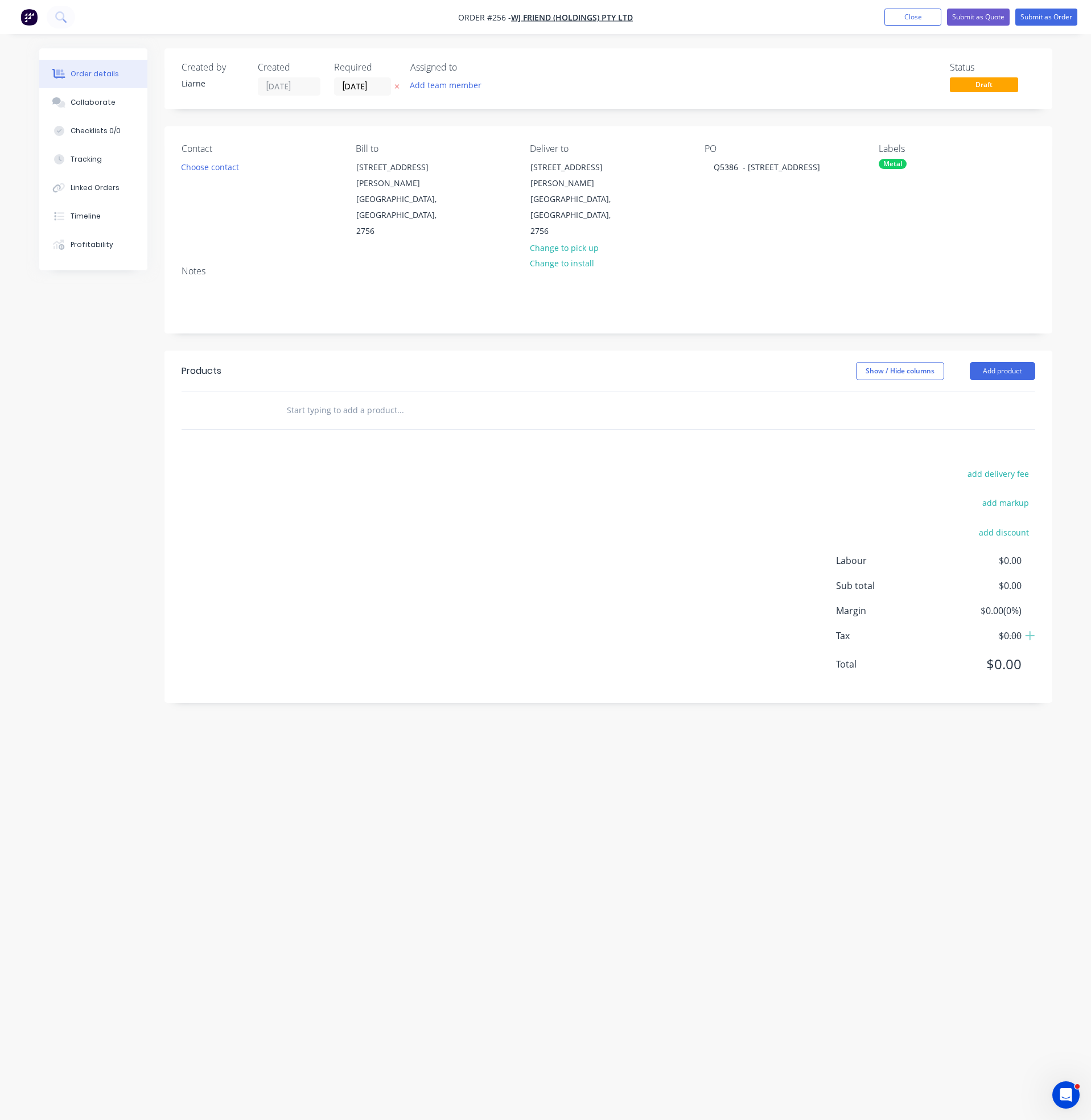
click at [770, 266] on div "Notes" at bounding box center [609, 271] width 854 height 11
click at [341, 399] on input "text" at bounding box center [400, 410] width 227 height 23
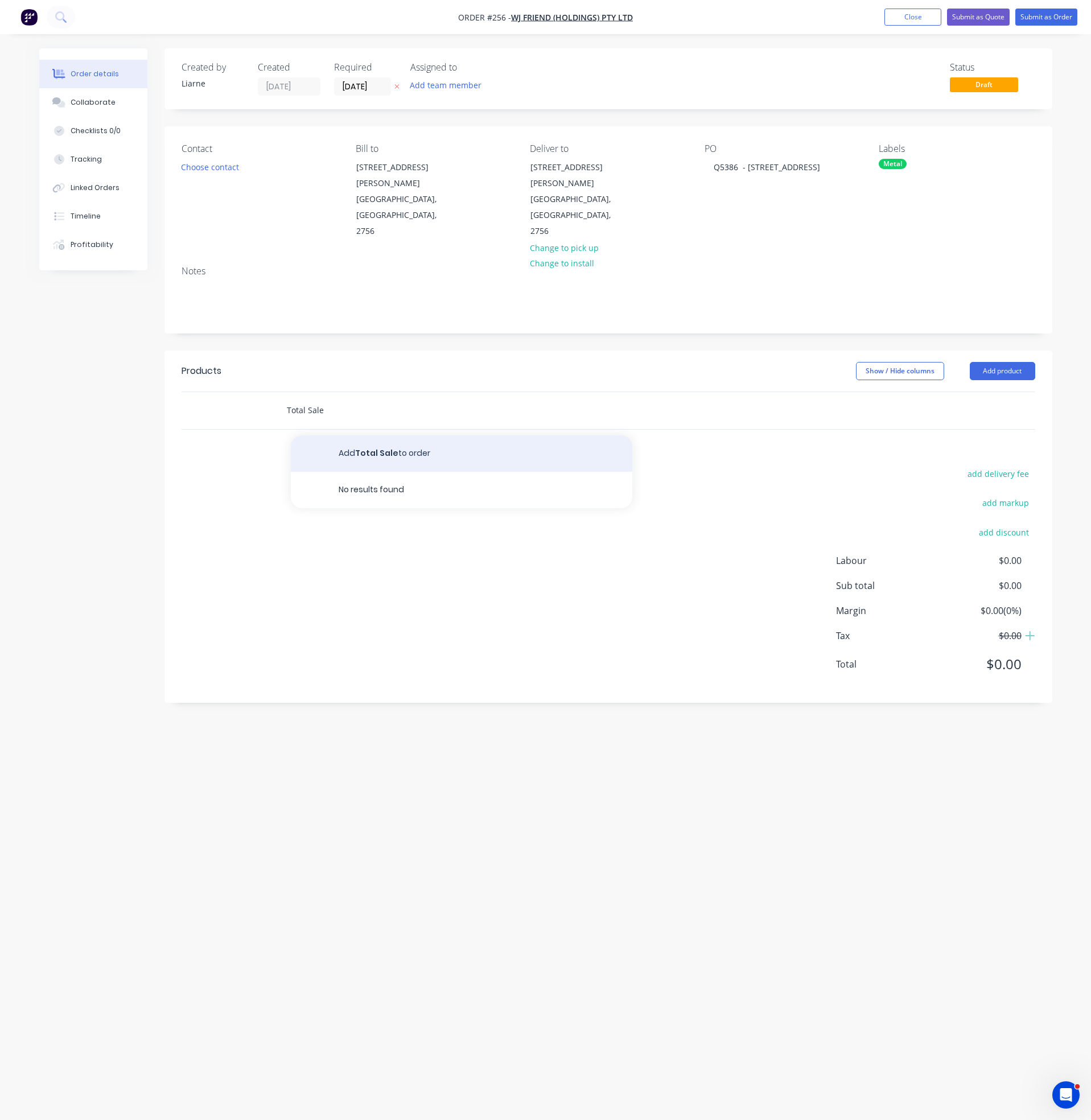
type input "Total Sale"
click at [385, 435] on button "Add Total Sale to order" at bounding box center [461, 453] width 341 height 37
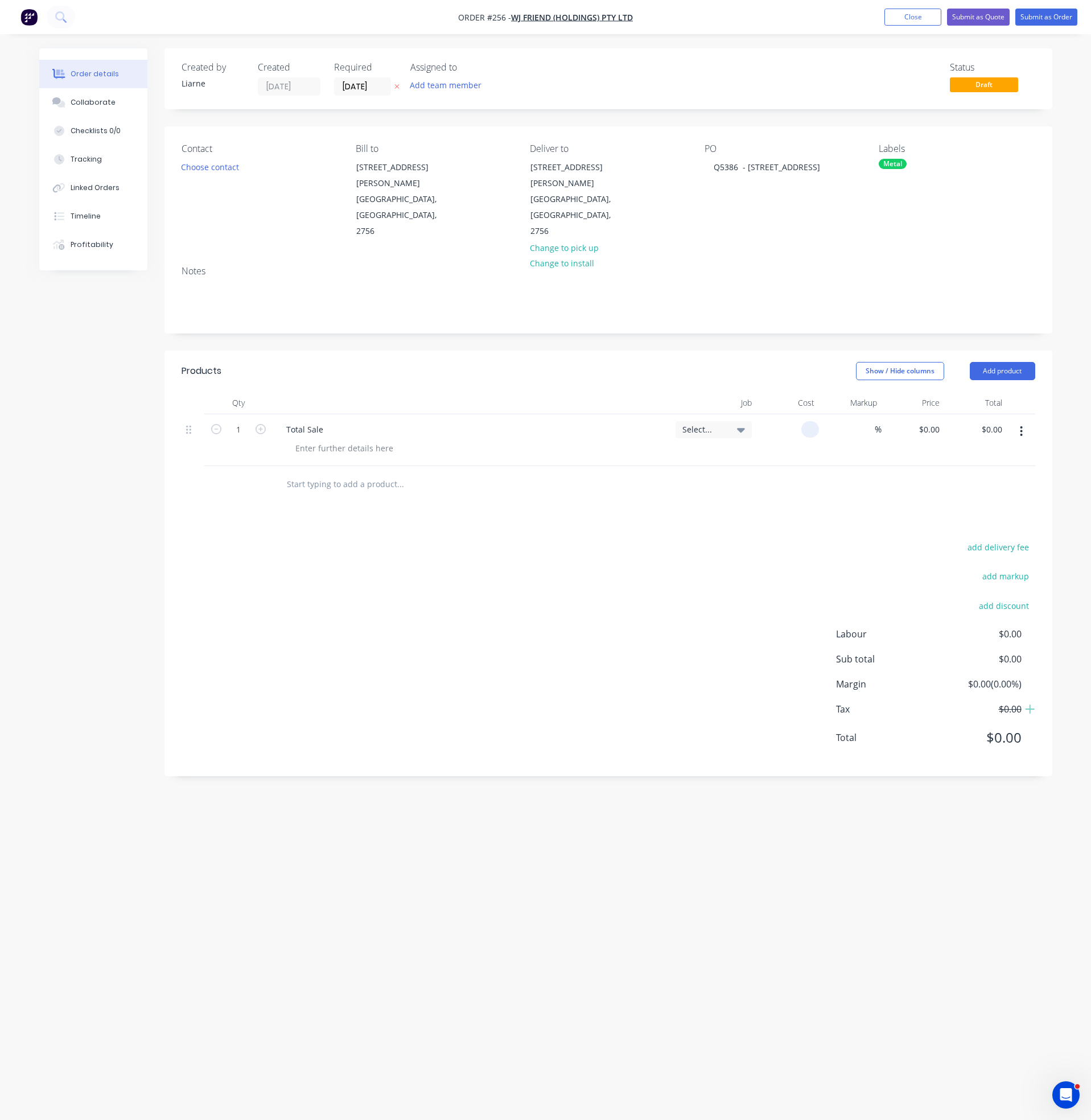
click at [810, 421] on input at bounding box center [812, 429] width 13 height 17
type input "$1,447.72"
click at [310, 1069] on div "Order details Collaborate Checklists 0/0 Tracking Linked Orders Timeline Profit…" at bounding box center [546, 560] width 1091 height 1120
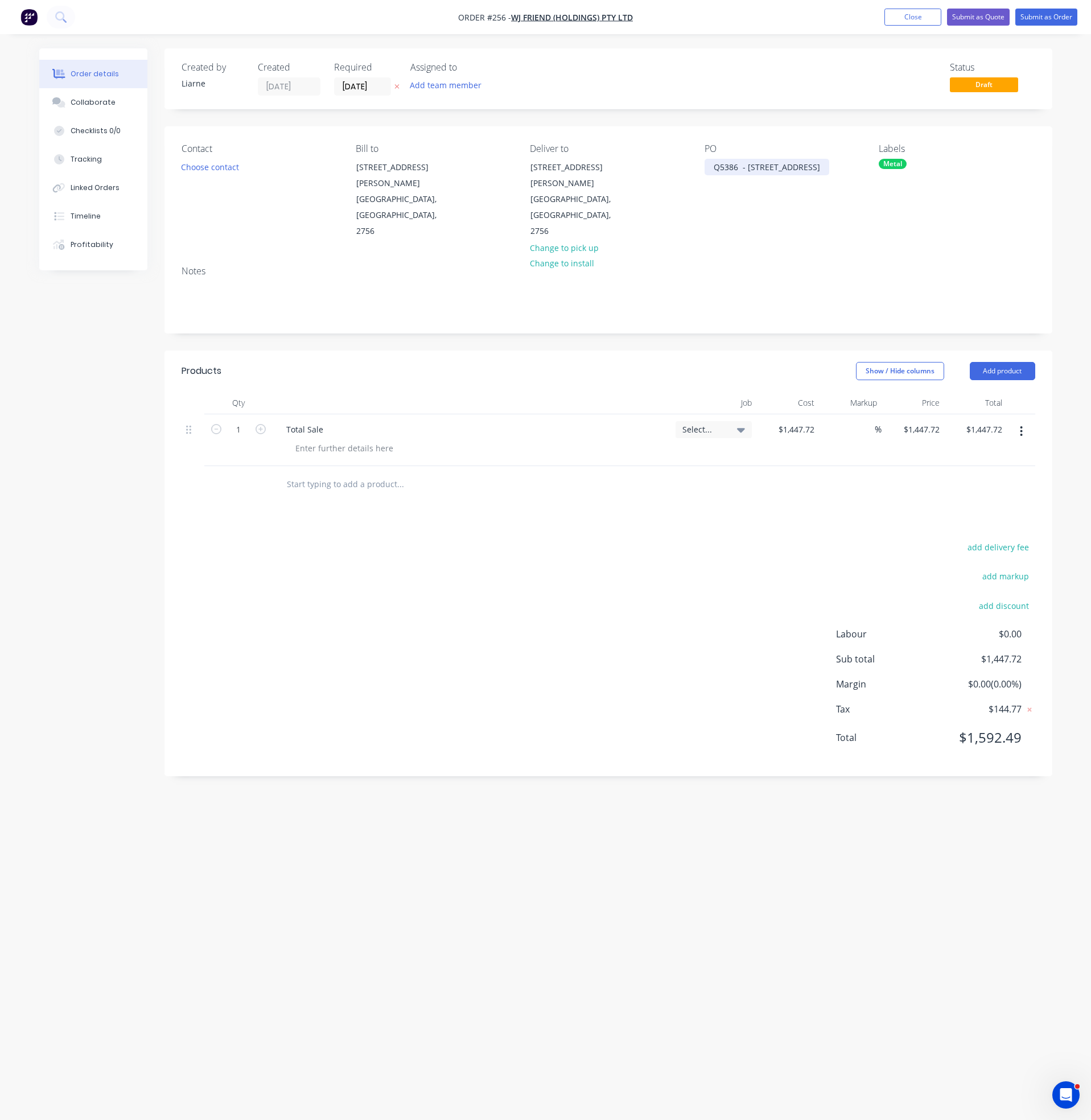
click at [744, 171] on div "Q5386 - [STREET_ADDRESS]" at bounding box center [767, 167] width 125 height 17
click at [765, 168] on div "Q5386 - [STREET_ADDRESS]" at bounding box center [767, 167] width 125 height 17
click at [544, 173] on div "[STREET_ADDRESS][PERSON_NAME]" at bounding box center [578, 175] width 95 height 32
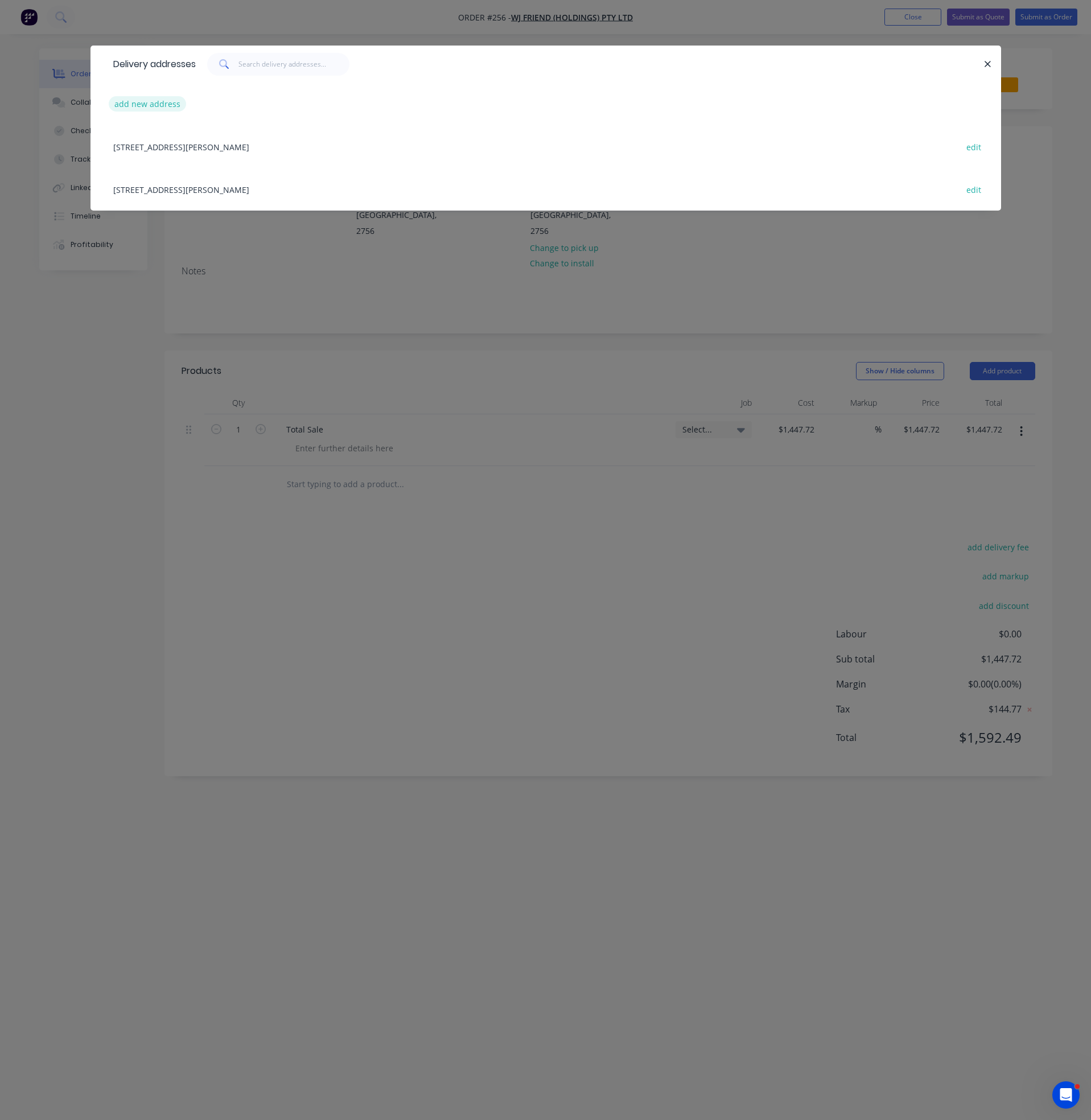
click at [131, 98] on button "add new address" at bounding box center [148, 104] width 78 height 15
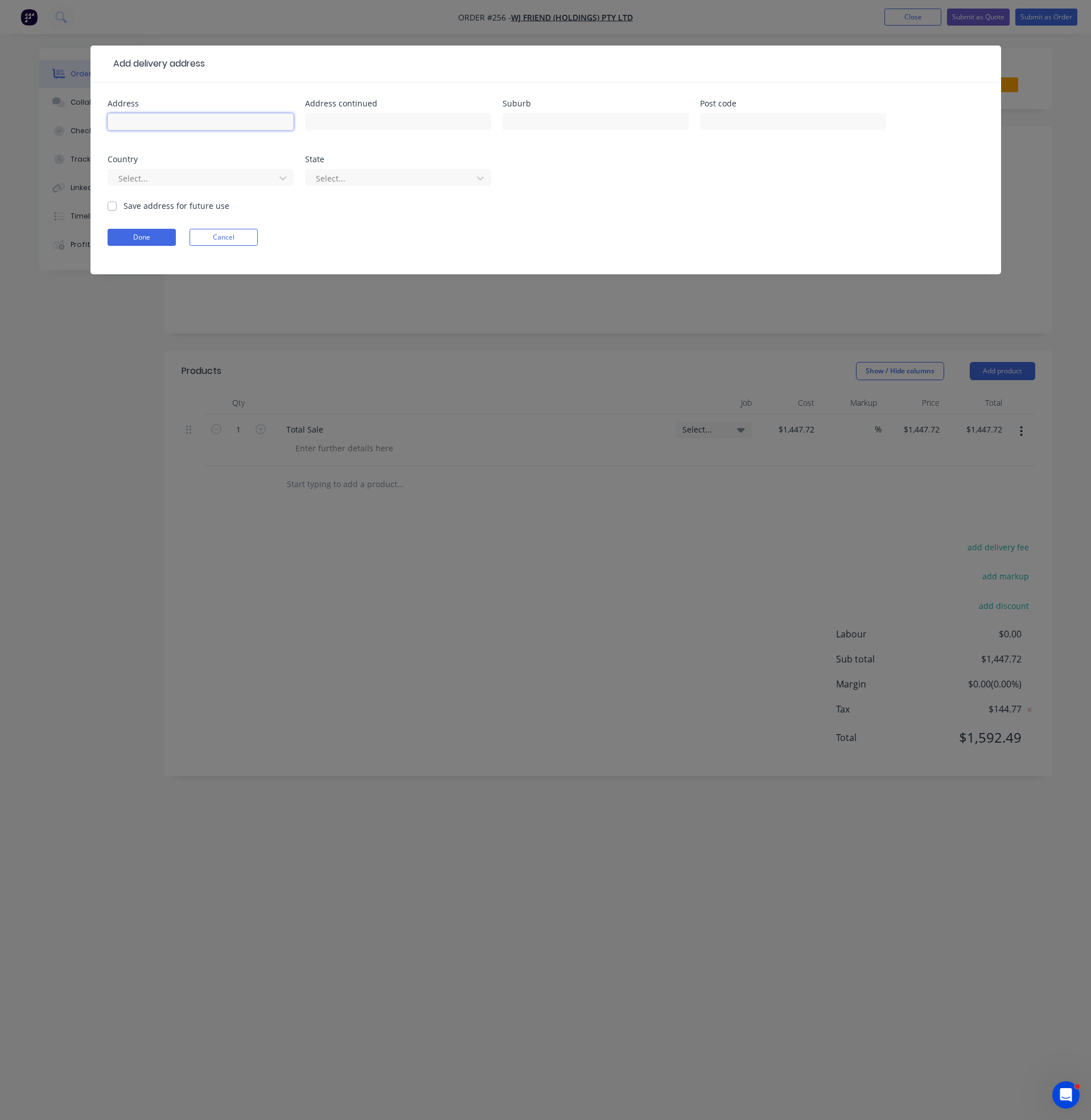
click at [166, 117] on input "text" at bounding box center [200, 122] width 186 height 17
type input "u"
type input "Y"
type input "Unit 1"
type input "[STREET_ADDRESS]"
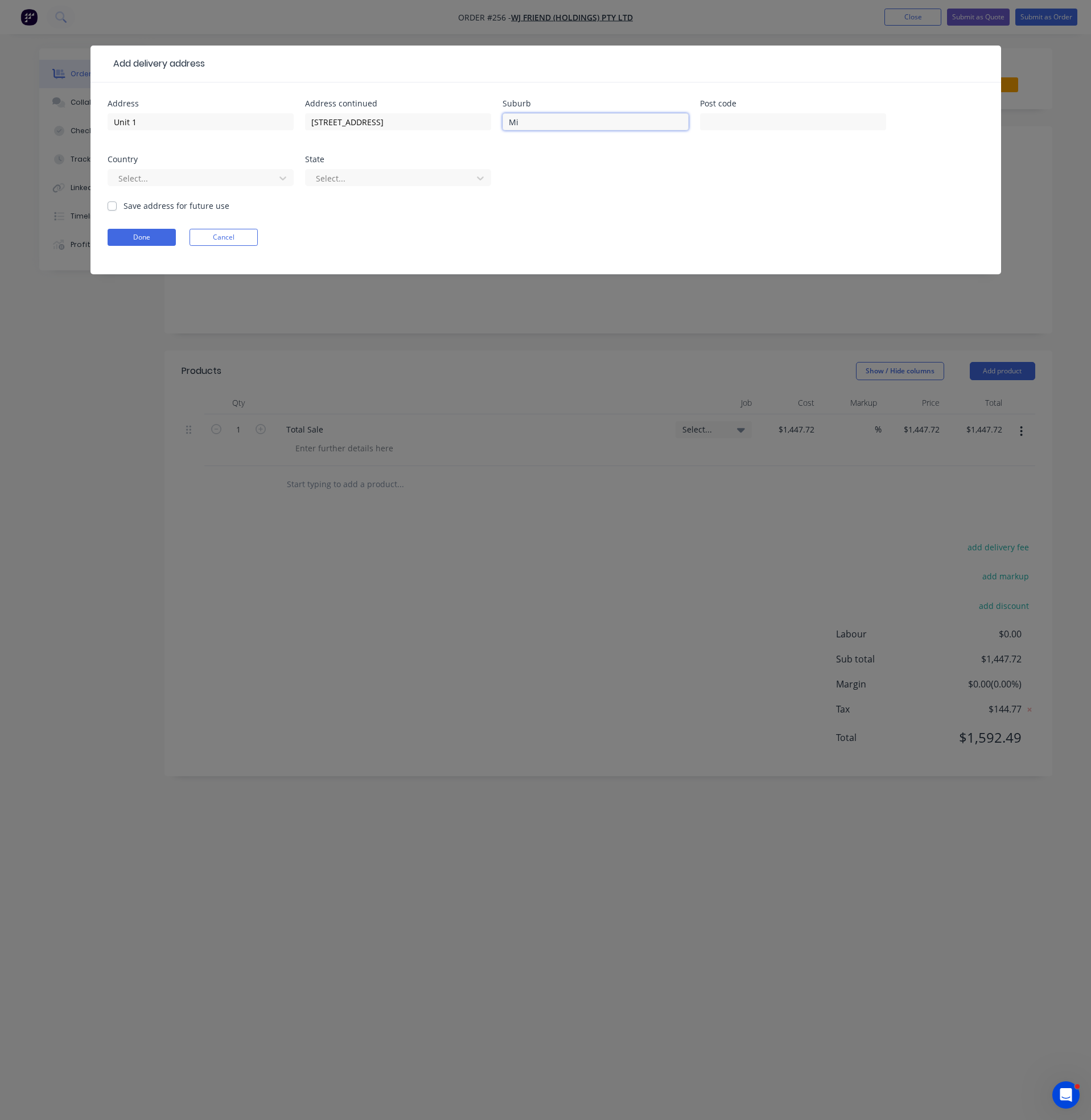
type input "Michinbury"
click at [106, 211] on div "Address Unit 1 Address continued [STREET_ADDRESS] Post code Country Select... S…" at bounding box center [546, 179] width 911 height 192
click at [106, 209] on div "Address Unit 1 Address continued [STREET_ADDRESS] Post code Country Select... S…" at bounding box center [546, 179] width 911 height 192
click at [124, 207] on label "Save address for future use" at bounding box center [176, 206] width 106 height 12
click at [110, 207] on input "Save address for future use" at bounding box center [112, 205] width 9 height 11
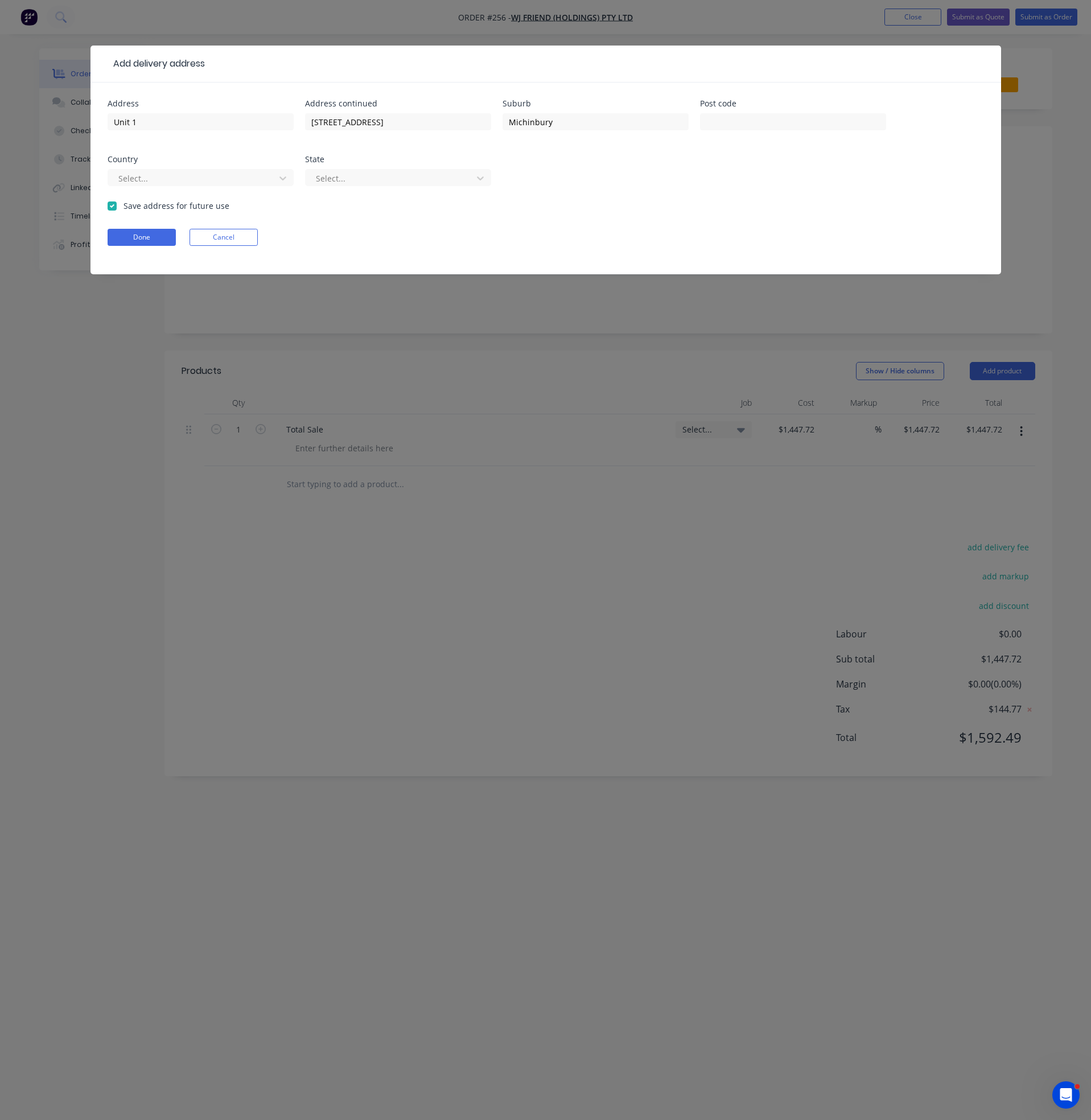
checkbox input "true"
click at [124, 237] on button "Done" at bounding box center [141, 237] width 68 height 17
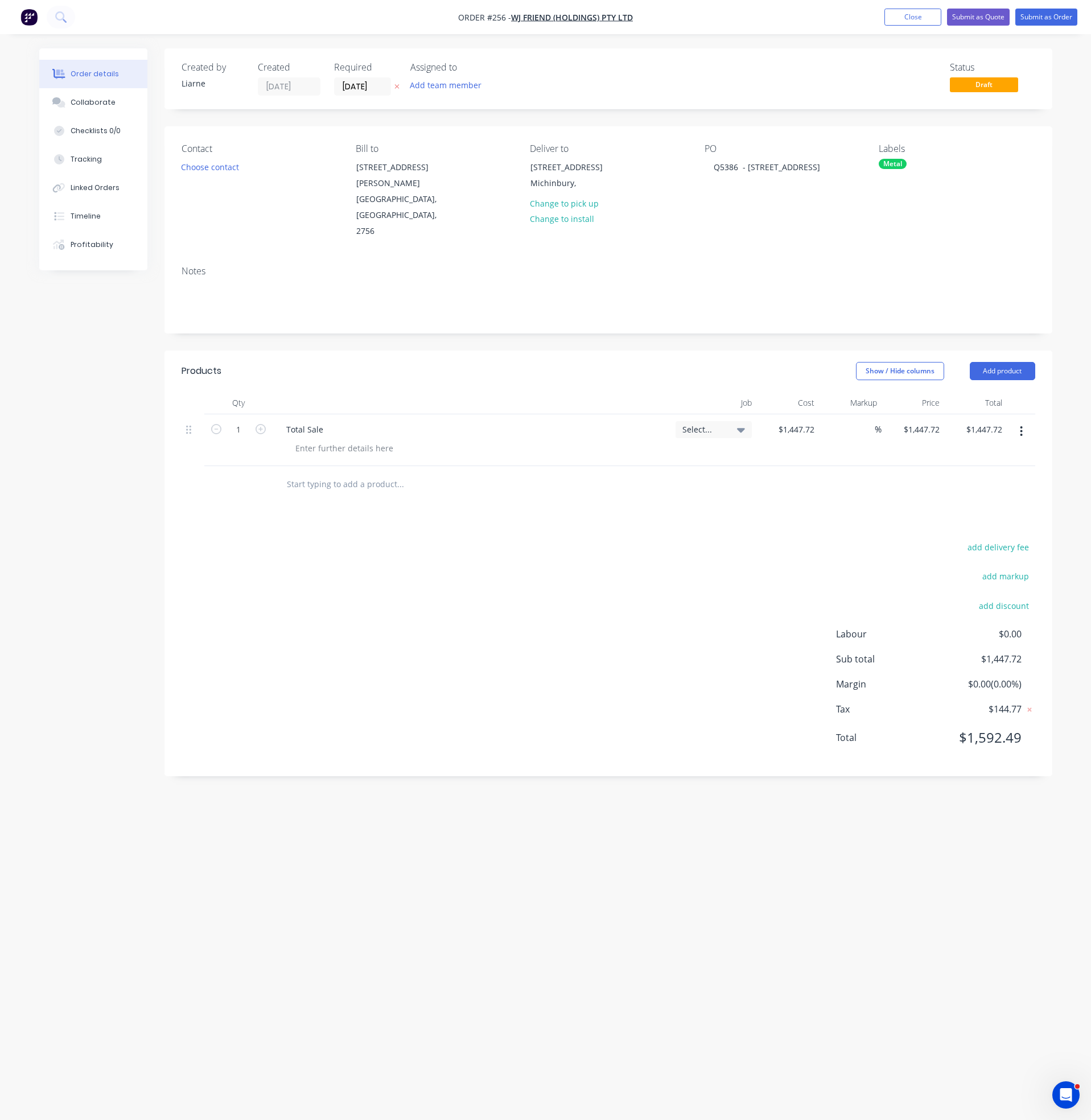
drag, startPoint x: 567, startPoint y: 555, endPoint x: 574, endPoint y: 550, distance: 8.6
click at [567, 555] on div "add delivery fee add markup add discount Labour $0.00 Sub total $1,447.72 Margi…" at bounding box center [609, 649] width 854 height 220
click at [633, 470] on div at bounding box center [477, 484] width 410 height 37
click at [1035, 11] on button "Submit as Order" at bounding box center [1046, 17] width 62 height 17
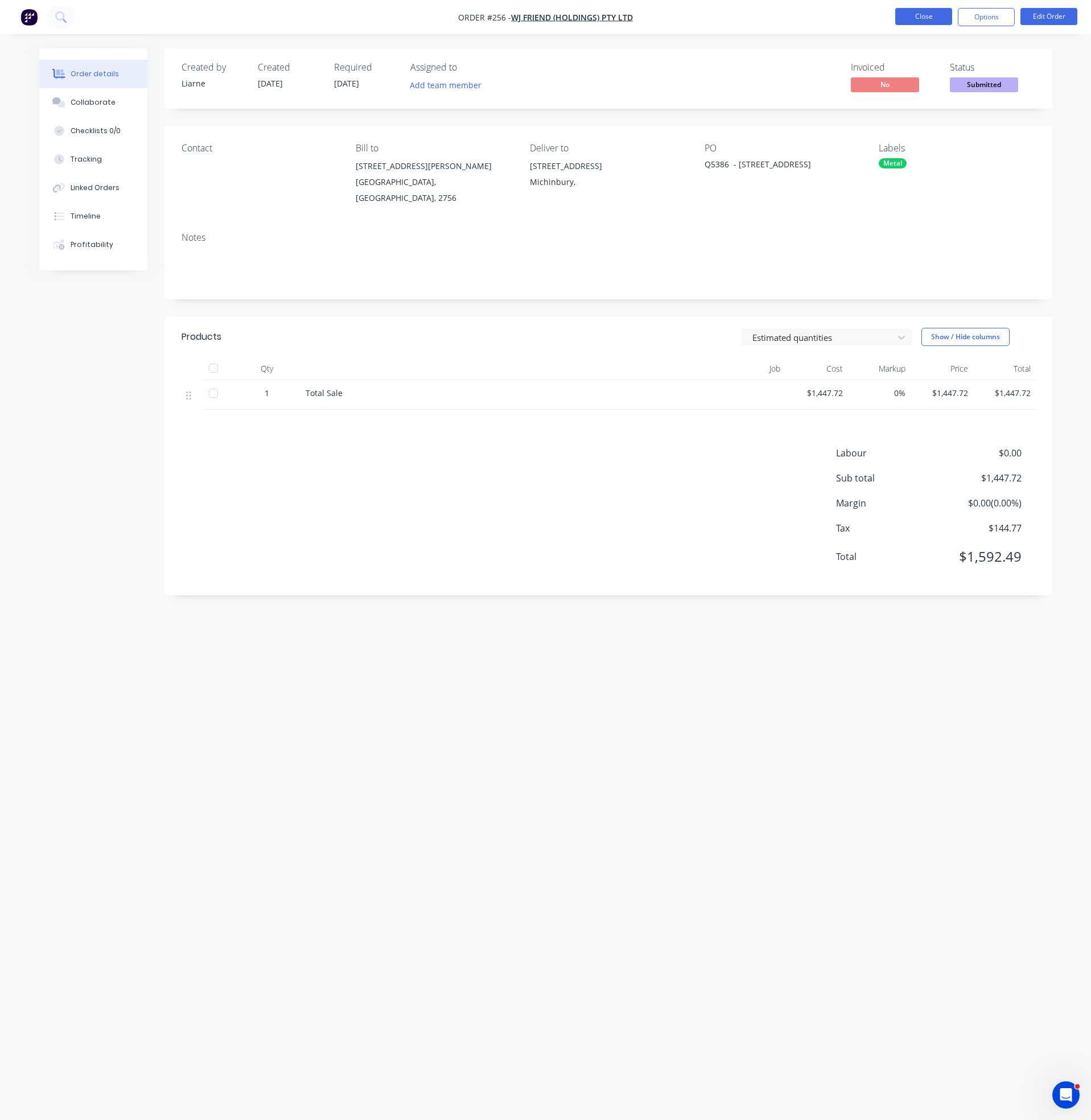
click at [916, 16] on button "Close" at bounding box center [924, 17] width 57 height 17
